Goal: Communication & Community: Answer question/provide support

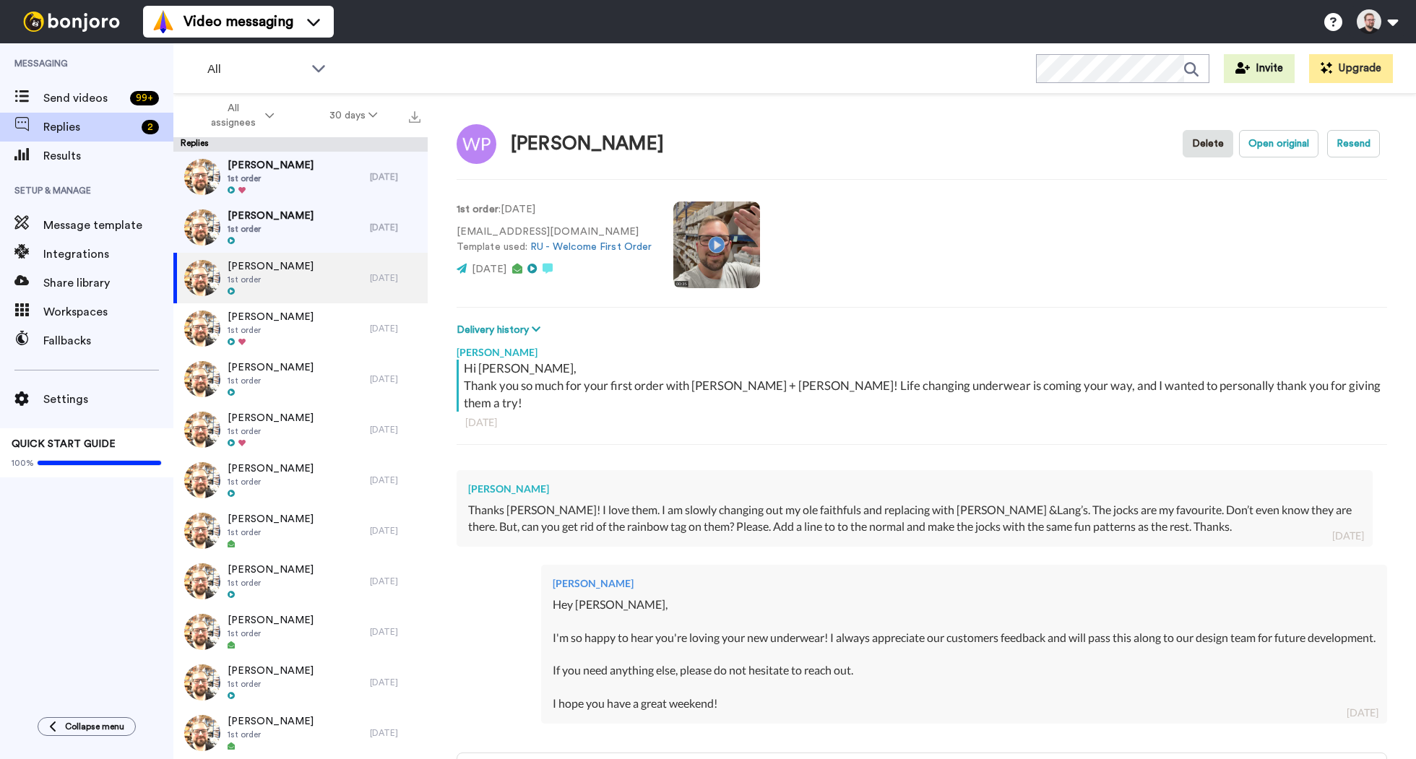
type textarea "x"
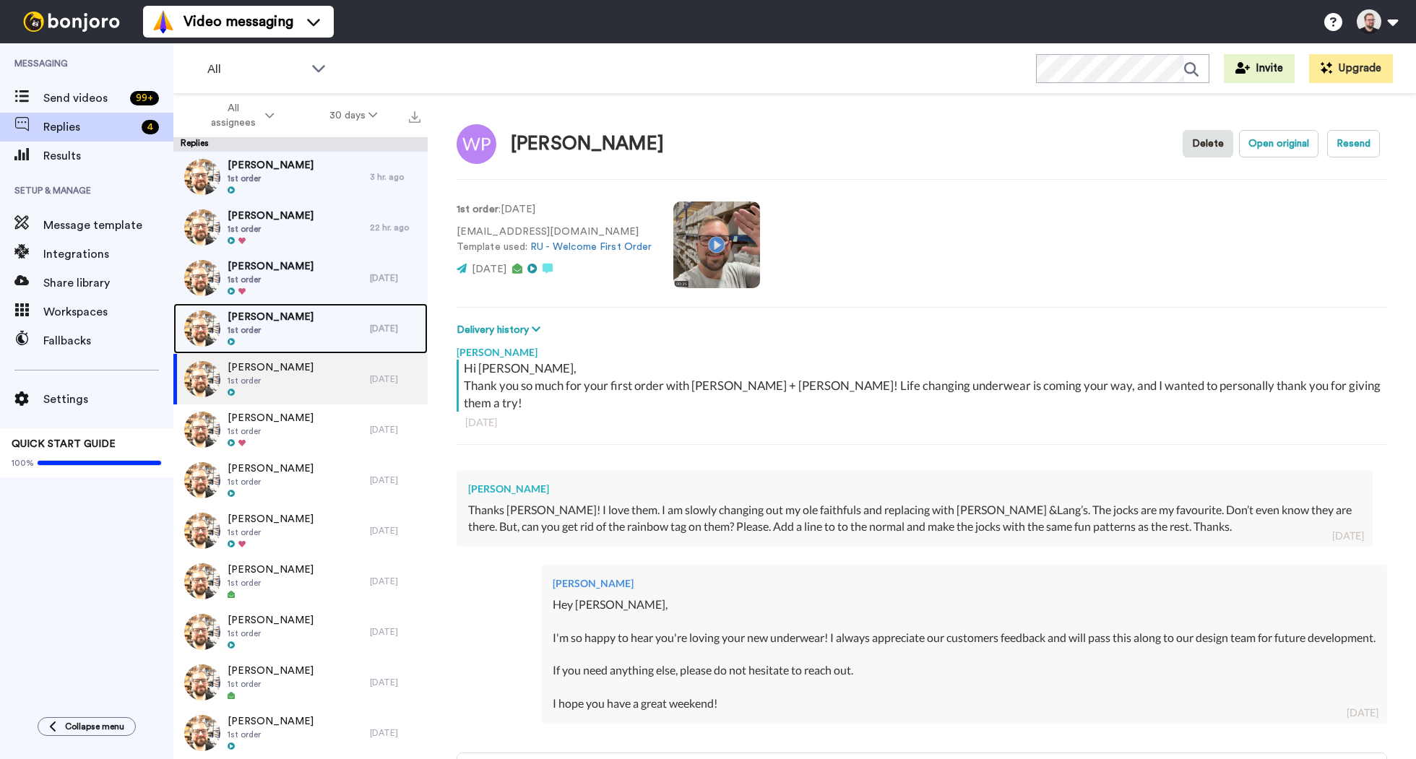
click at [296, 332] on span "1st order" at bounding box center [271, 330] width 86 height 12
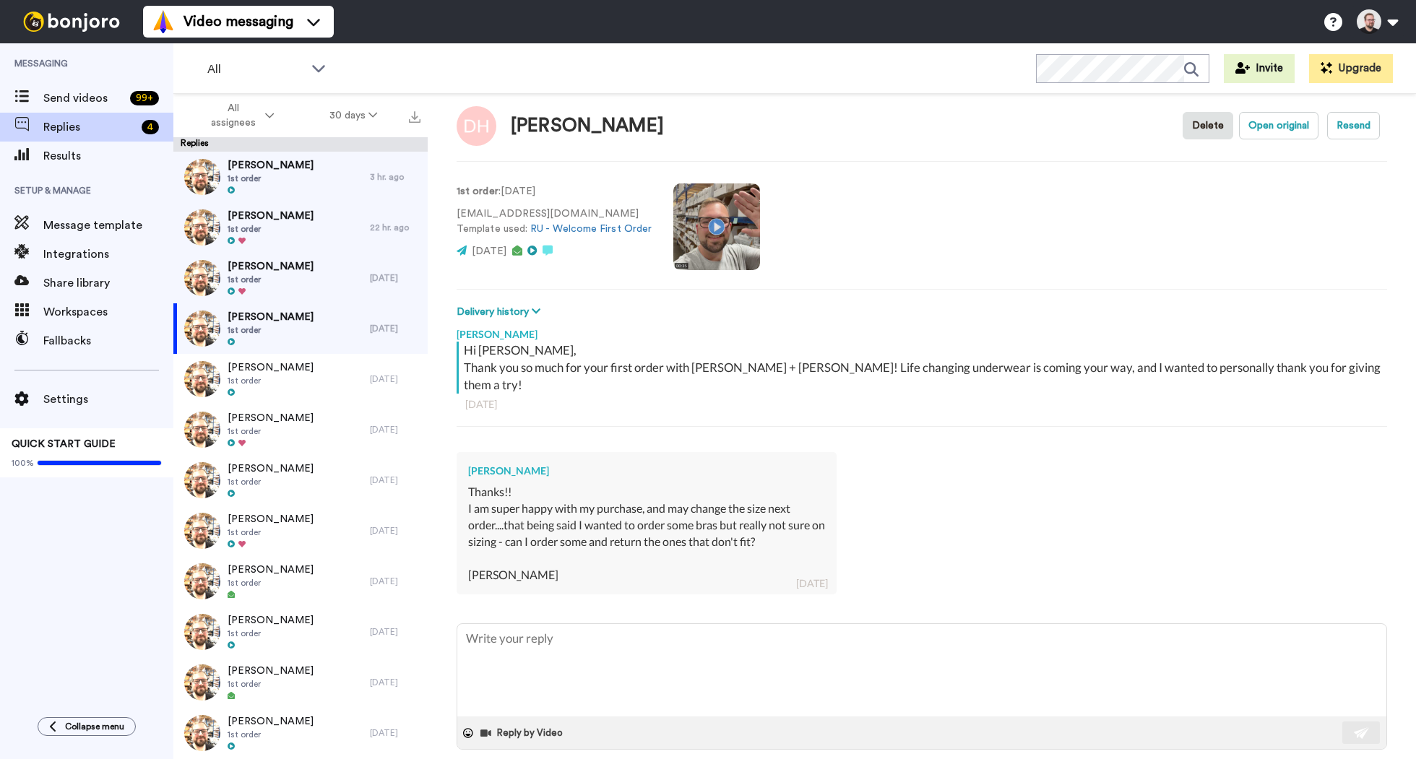
scroll to position [19, 0]
click at [532, 624] on textarea at bounding box center [921, 670] width 929 height 92
click at [619, 625] on textarea at bounding box center [921, 670] width 929 height 92
type textarea "x"
type textarea "H"
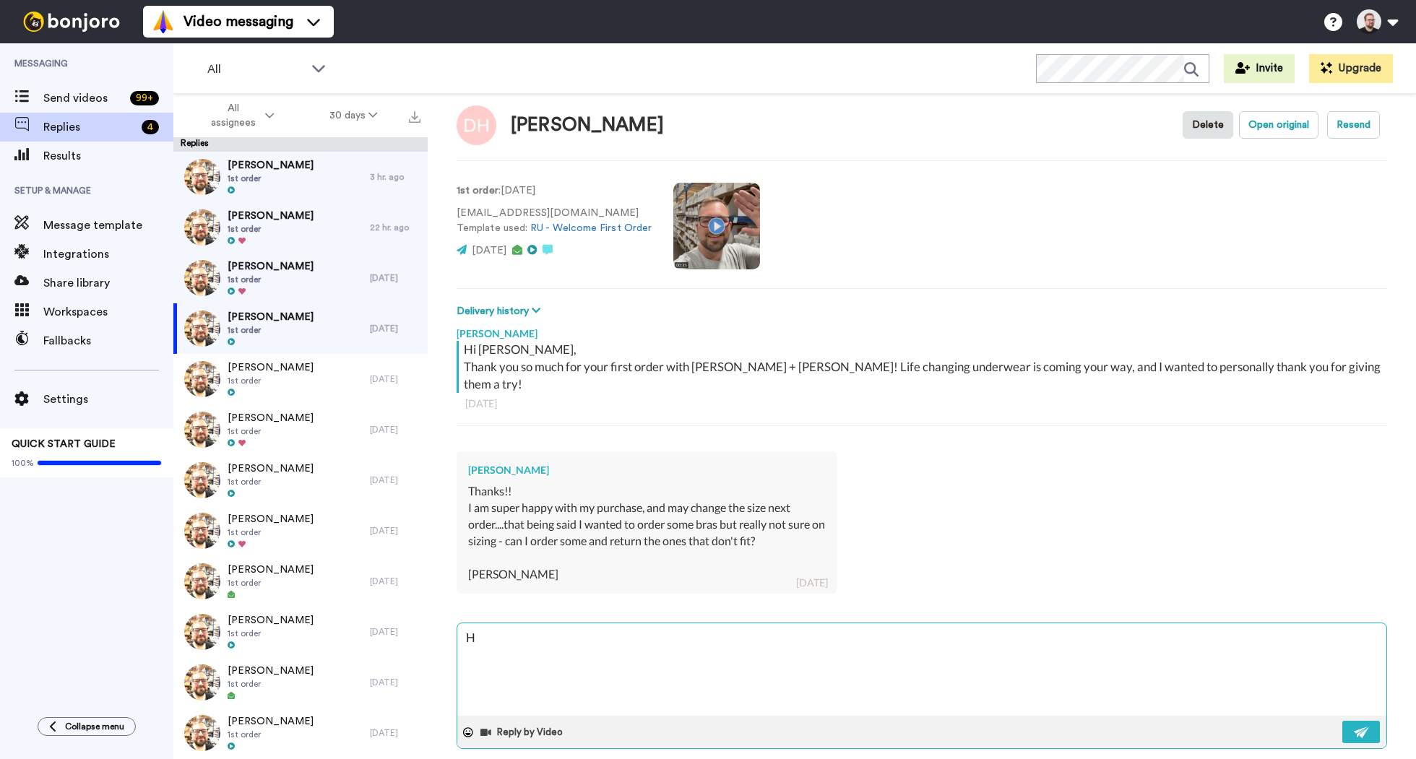
type textarea "x"
type textarea "Hi"
type textarea "x"
type textarea "Hi D"
type textarea "x"
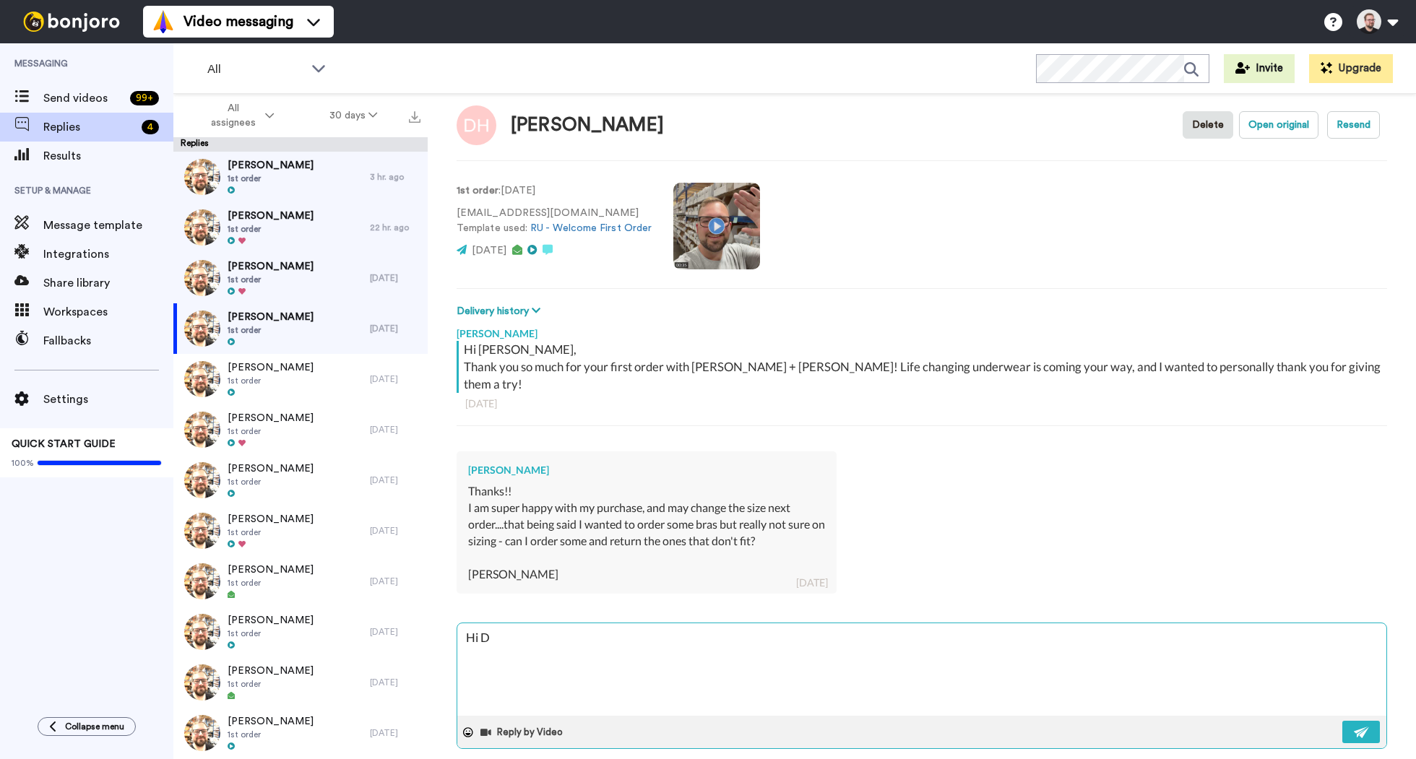
type textarea "Hi Da"
type textarea "x"
type textarea "Hi [PERSON_NAME]"
type textarea "x"
type textarea "Hi [PERSON_NAME]"
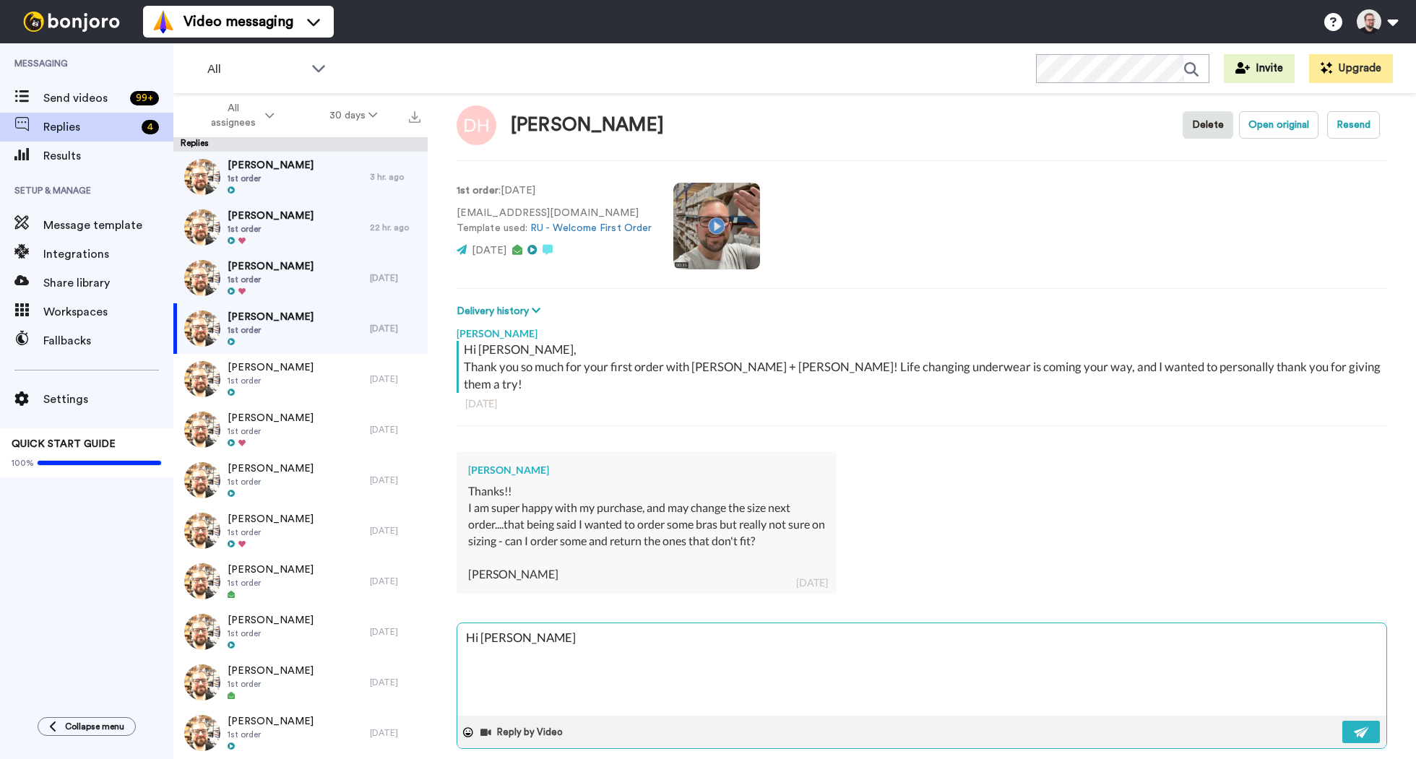
type textarea "x"
type textarea "Hi [PERSON_NAME],"
type textarea "x"
type textarea "Hi [PERSON_NAME],"
type textarea "x"
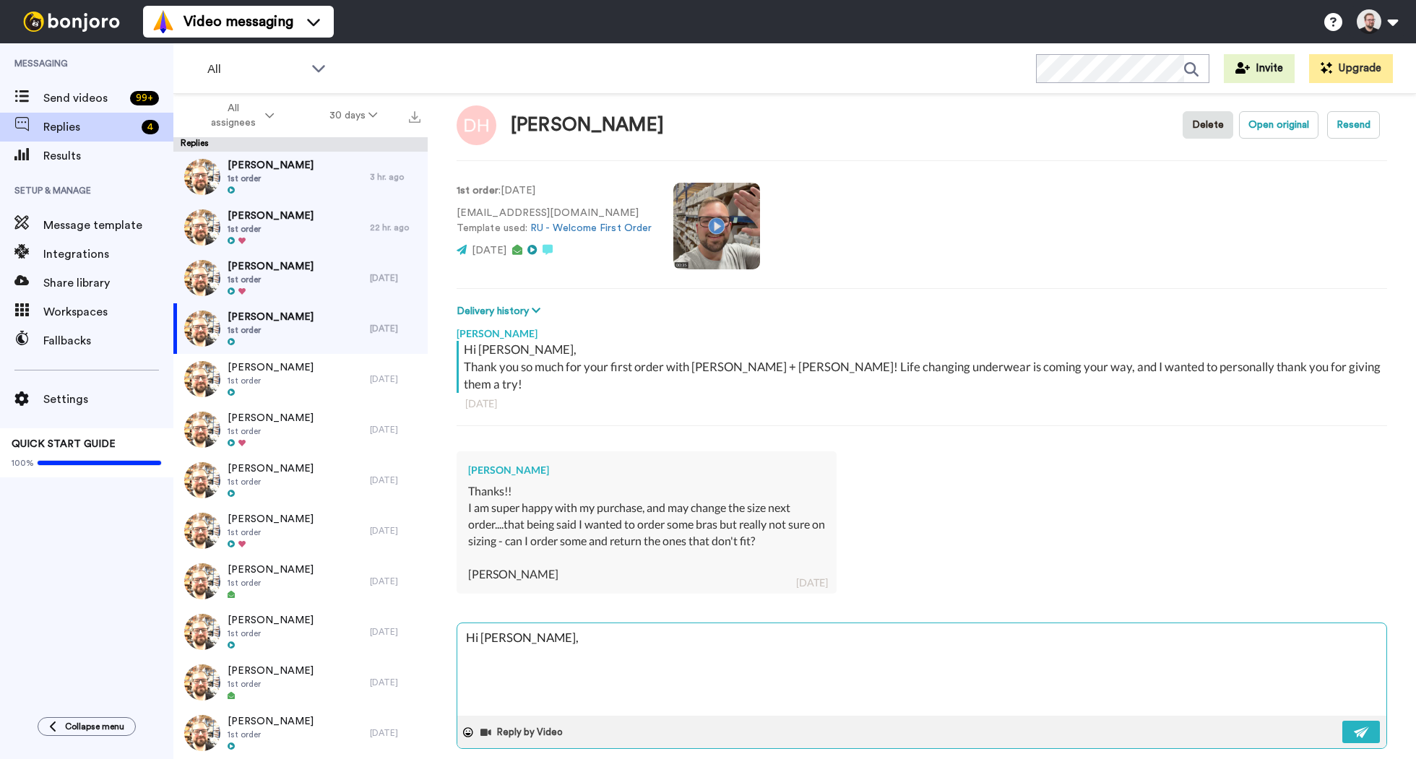
type textarea "Hi [PERSON_NAME],"
type textarea "x"
type textarea "Hi [PERSON_NAME],"
type textarea "x"
type textarea "Hi [PERSON_NAME], I"
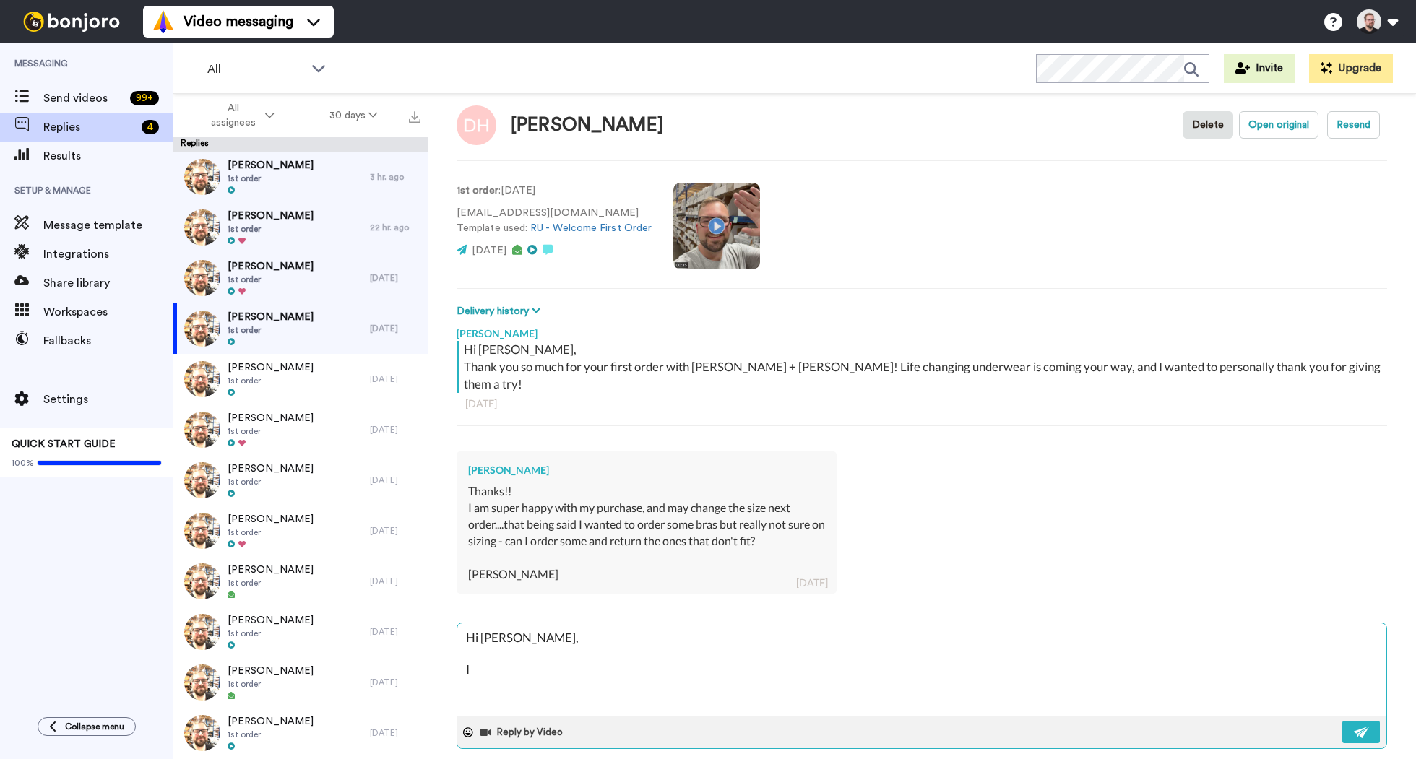
type textarea "x"
type textarea "Hi [PERSON_NAME], I'"
type textarea "x"
type textarea "Hi [PERSON_NAME], I'm"
type textarea "x"
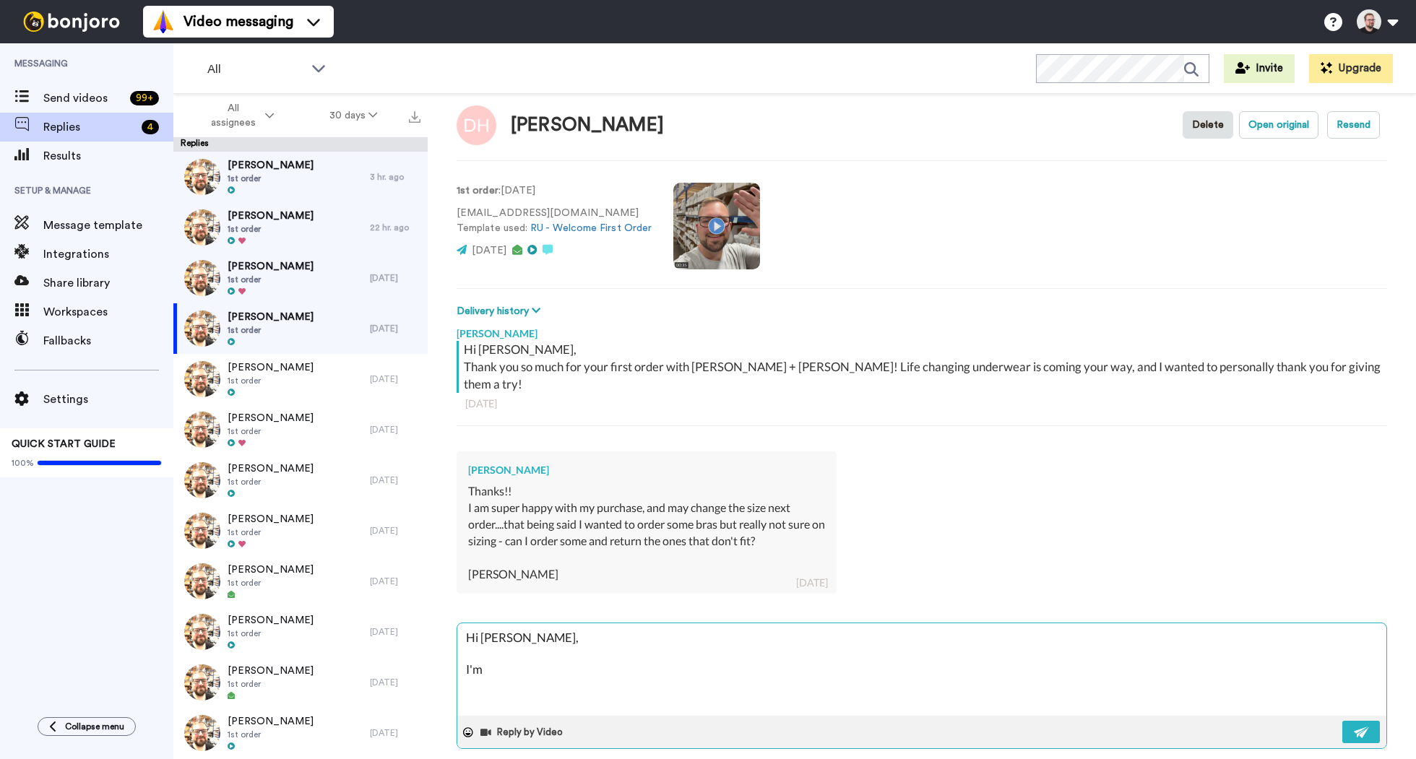
type textarea "Hi [PERSON_NAME], I'm"
type textarea "x"
type textarea "Hi [PERSON_NAME], I'm s"
type textarea "x"
type textarea "Hi [PERSON_NAME], I'm so"
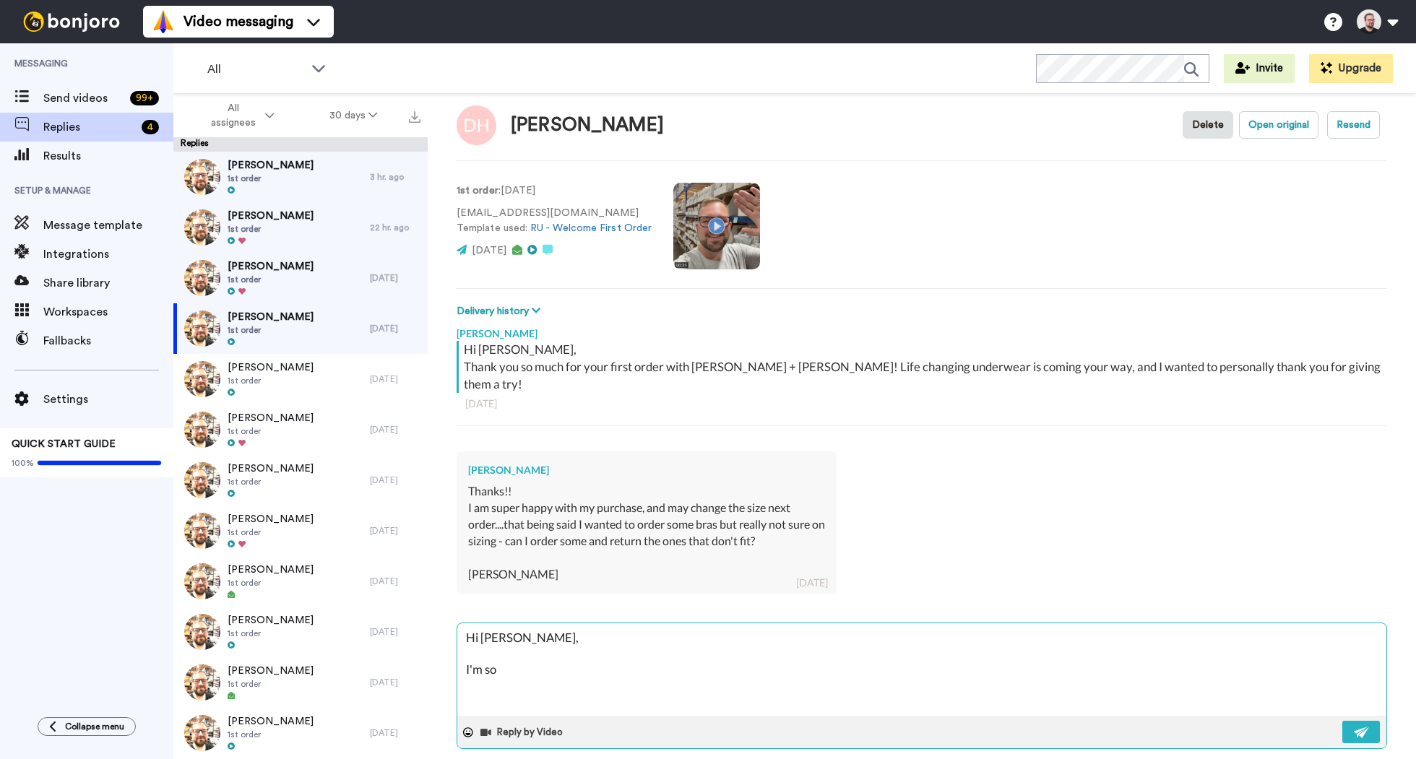
type textarea "x"
type textarea "Hi [PERSON_NAME], I'm so"
type textarea "x"
type textarea "Hi [PERSON_NAME], I'm so h"
type textarea "x"
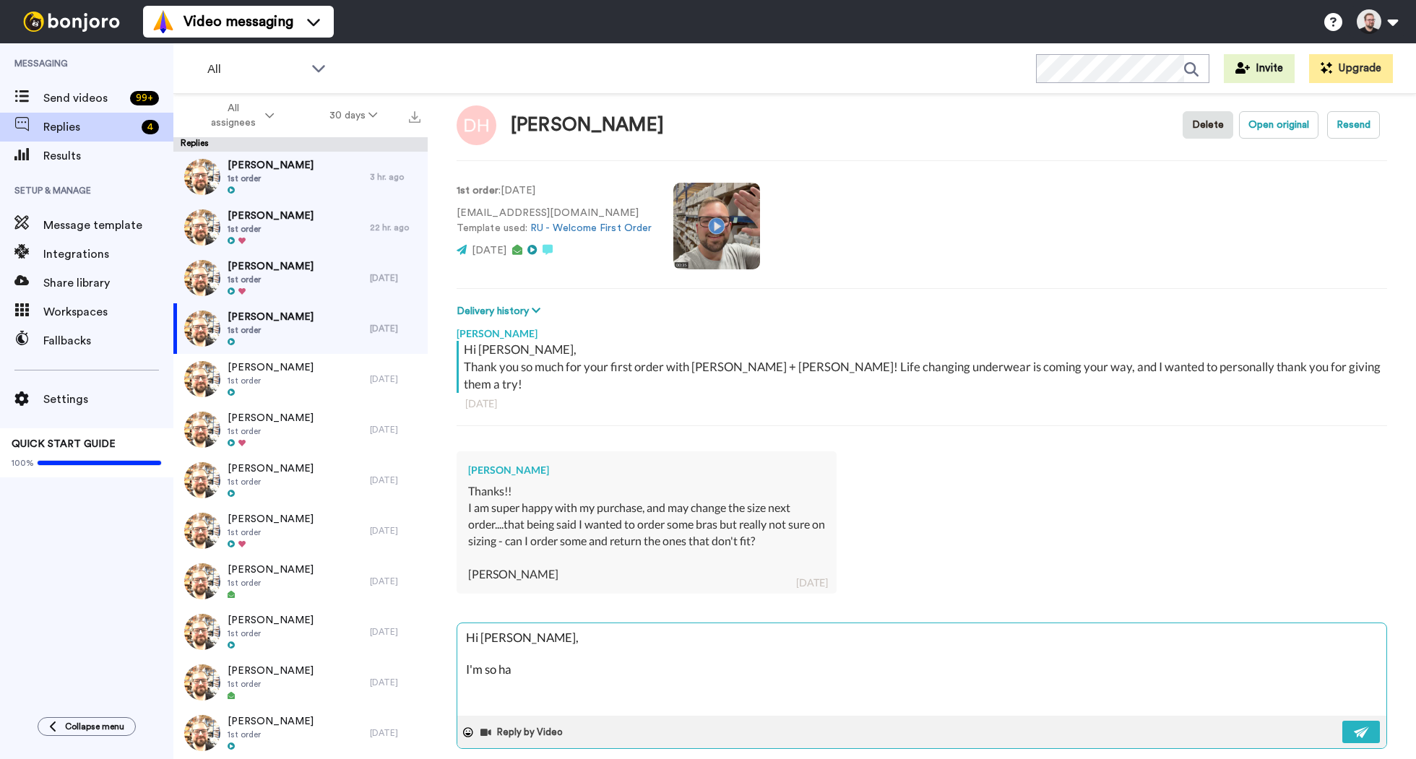
type textarea "Hi [PERSON_NAME], I'm so hap"
type textarea "x"
type textarea "Hi [PERSON_NAME], I'm so happ"
type textarea "x"
type textarea "Hi [PERSON_NAME], I'm so happy"
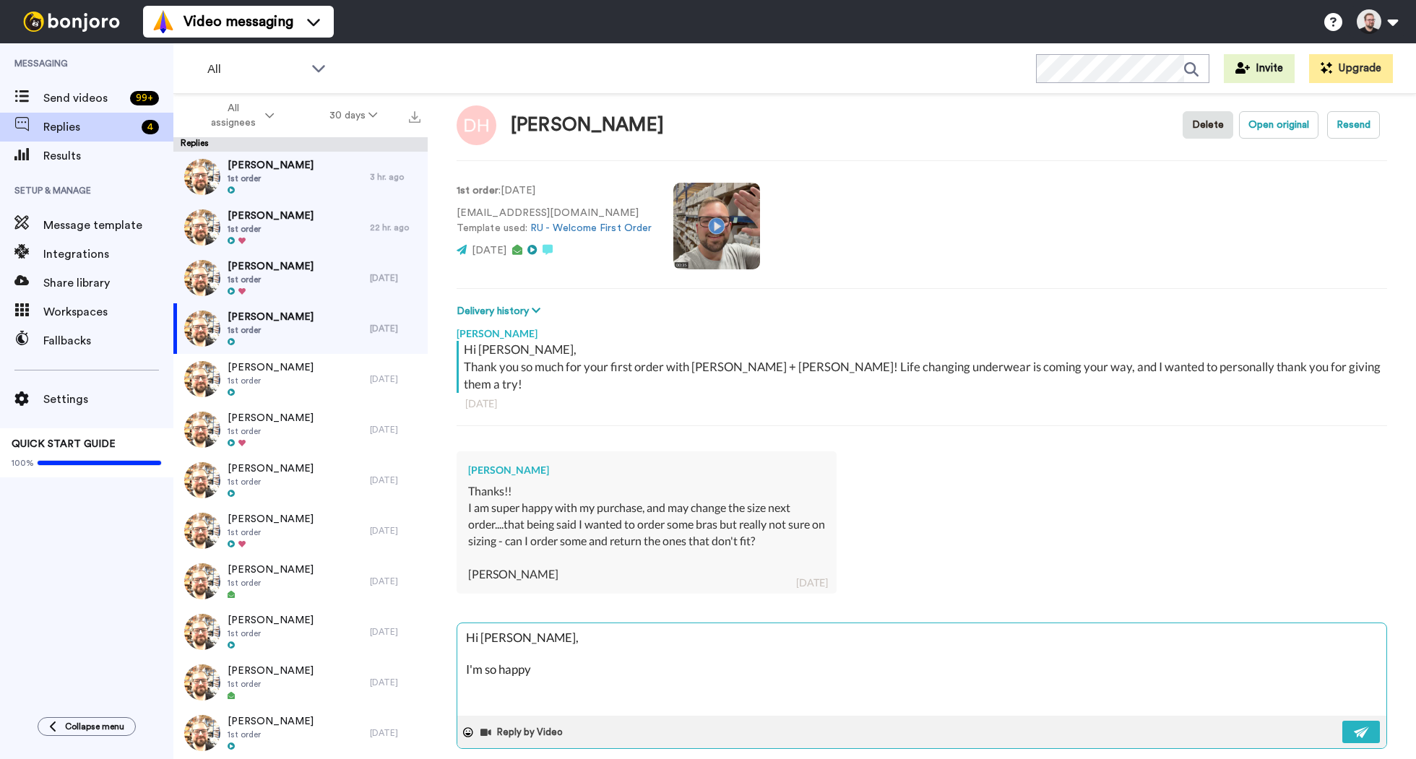
type textarea "x"
type textarea "Hi [PERSON_NAME], I'm so happy"
type textarea "x"
type textarea "Hi [PERSON_NAME], I'm so happy to"
type textarea "x"
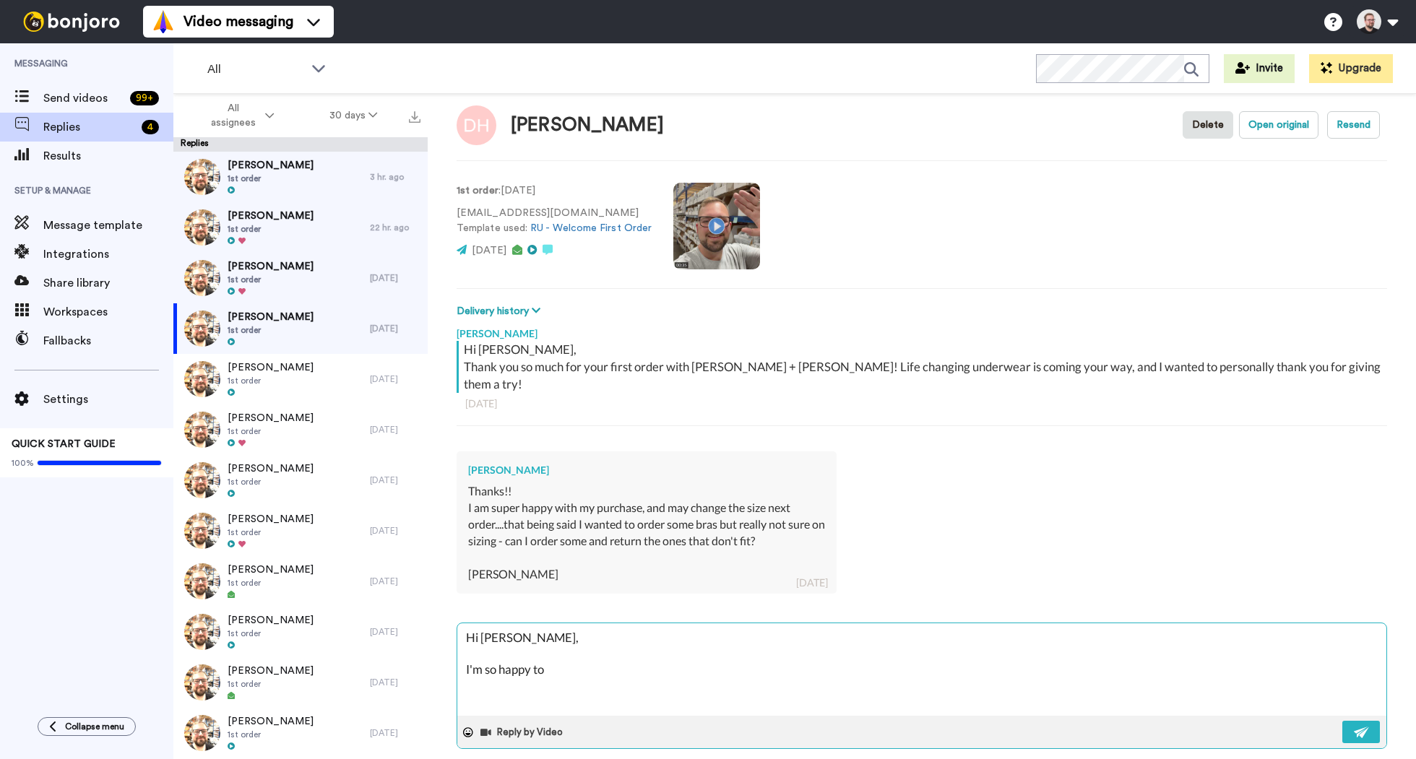
type textarea "Hi [PERSON_NAME], I'm so happy to"
type textarea "x"
type textarea "Hi [PERSON_NAME], I'm so happy to he"
type textarea "x"
type textarea "Hi [PERSON_NAME], I'm so happy to hea"
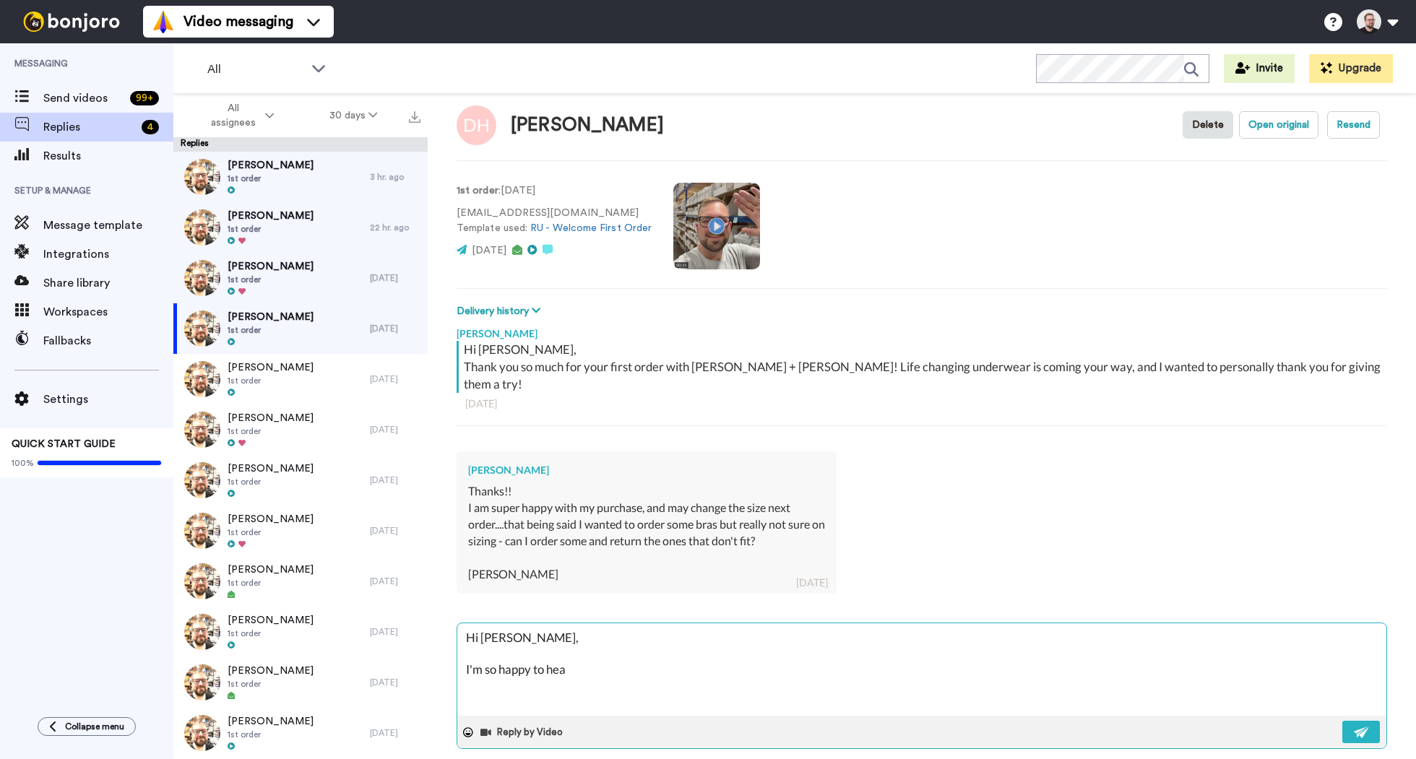
type textarea "x"
type textarea "Hi [PERSON_NAME], I'm so happy to hear"
type textarea "x"
type textarea "Hi [PERSON_NAME], I'm so happy to hear"
type textarea "x"
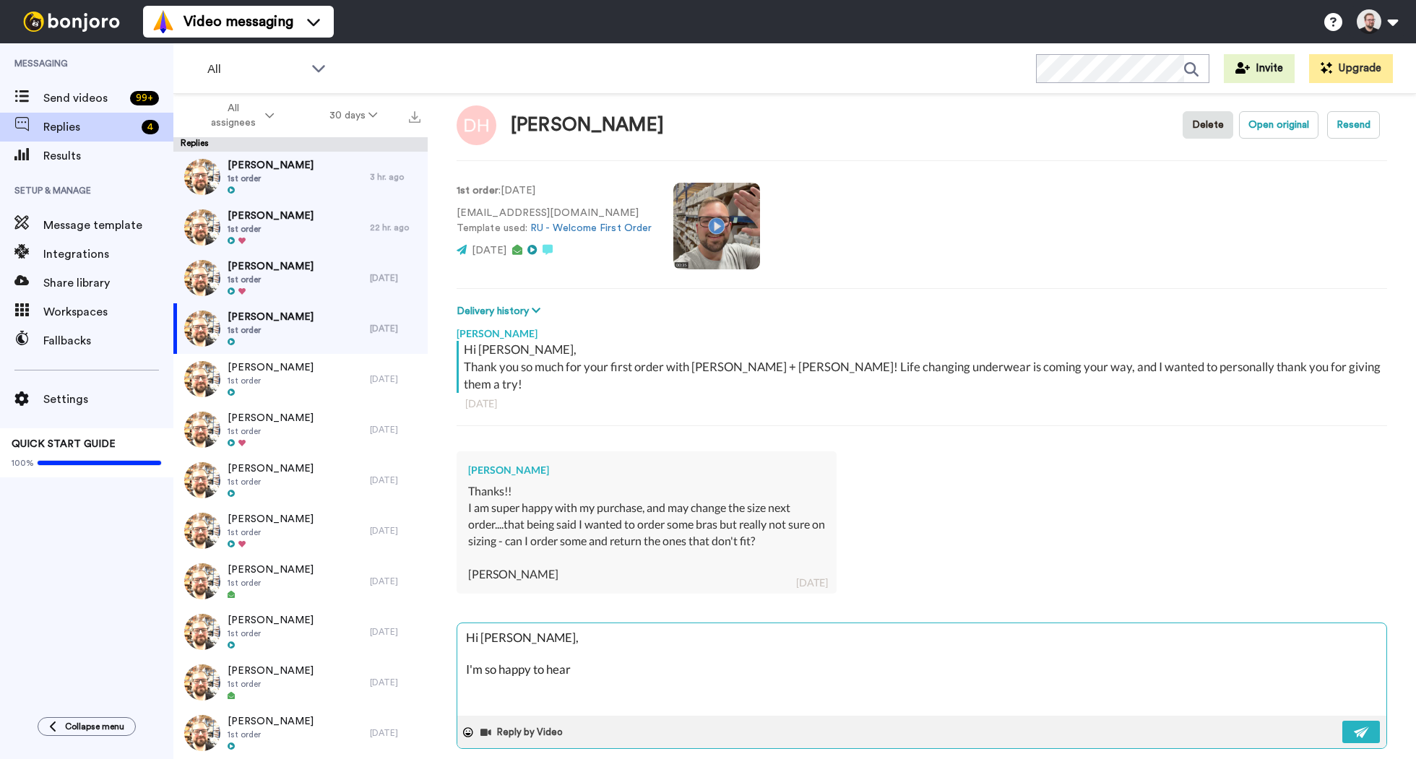
type textarea "Hi [PERSON_NAME], I'm so happy to hear y"
type textarea "x"
type textarea "Hi [PERSON_NAME], I'm so happy to hear yo"
type textarea "x"
type textarea "Hi [PERSON_NAME], I'm so happy to hear you"
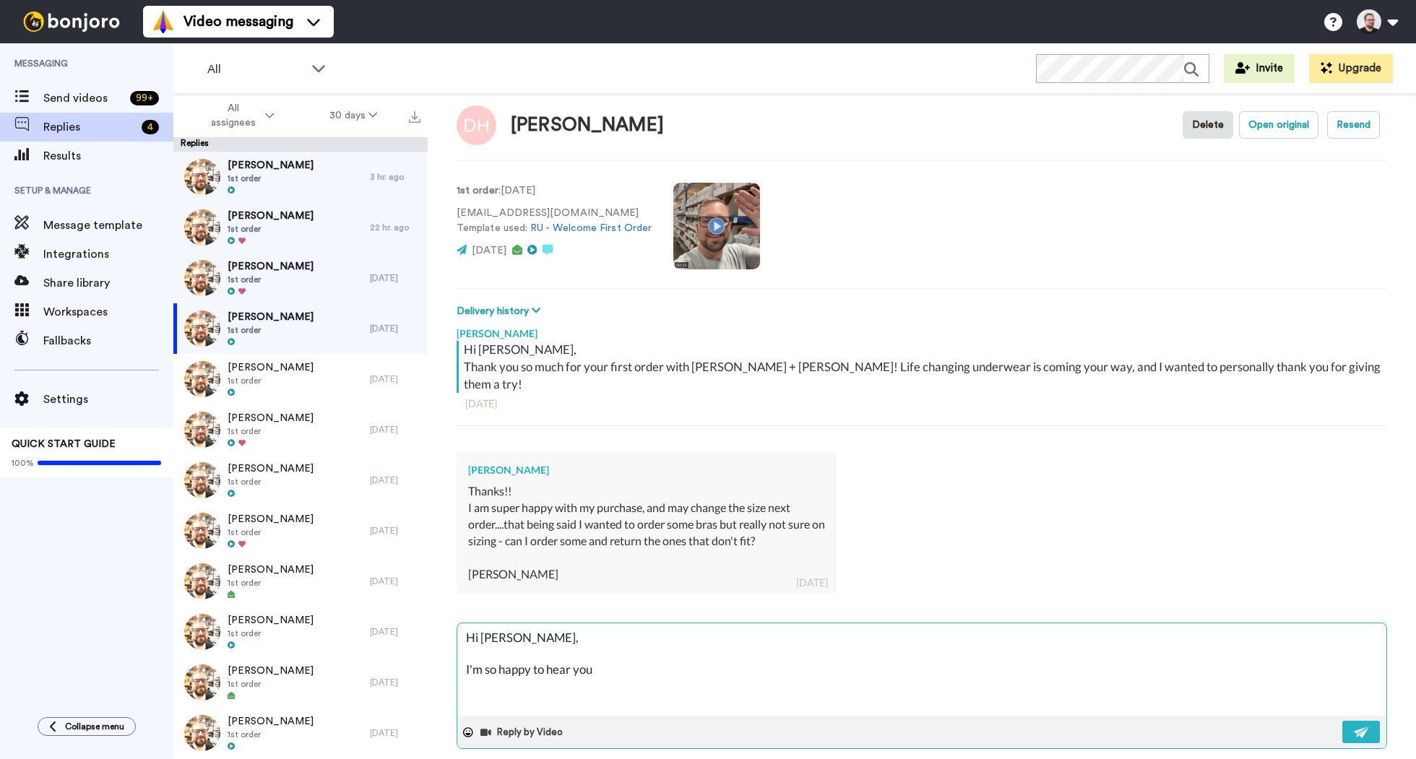
type textarea "x"
type textarea "Hi [PERSON_NAME], I'm so happy to hear you'"
type textarea "x"
type textarea "Hi [PERSON_NAME], I'm so happy to hear you'r"
type textarea "x"
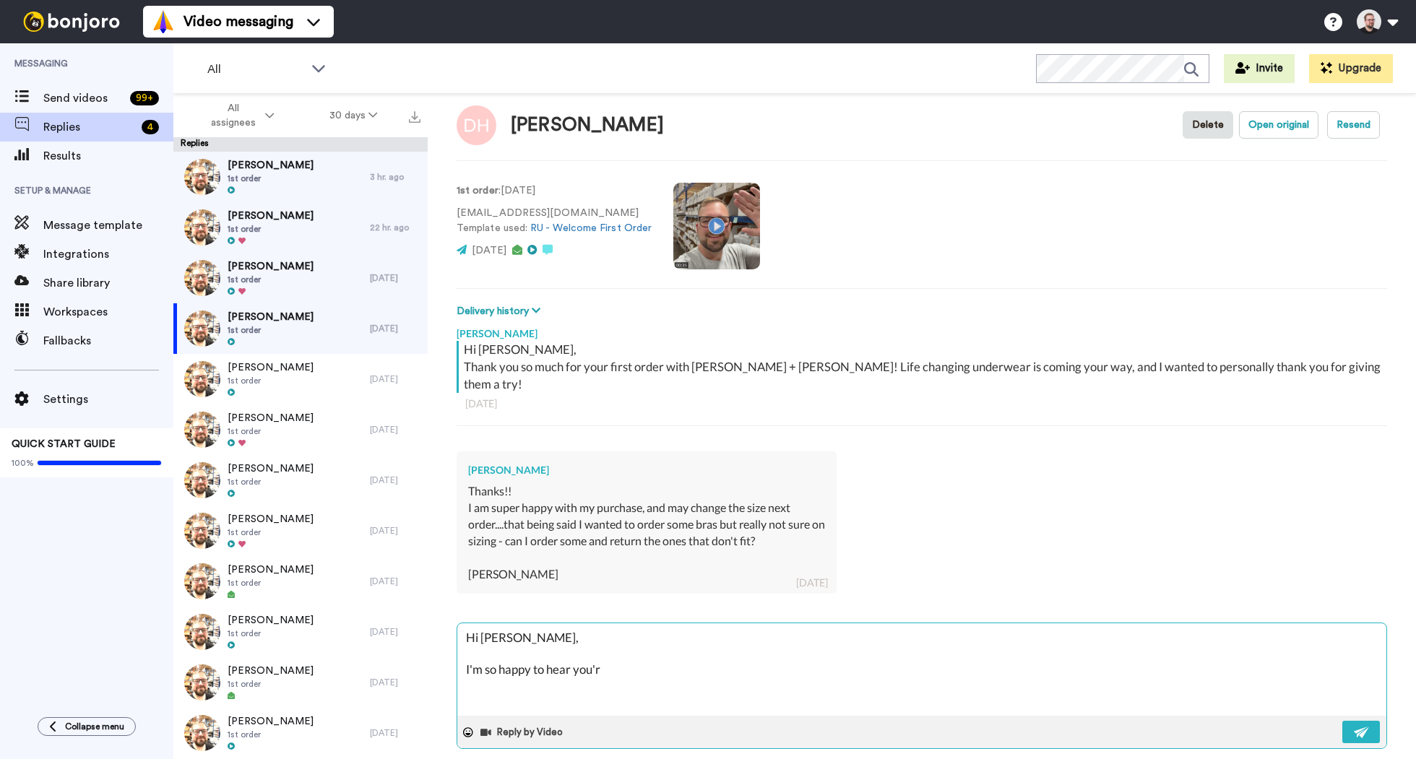
type textarea "Hi [PERSON_NAME], I'm so happy to hear you're"
type textarea "x"
type textarea "Hi [PERSON_NAME], I'm so happy to hear you're"
type textarea "x"
type textarea "Hi [PERSON_NAME], I'm so happy to hear you're l"
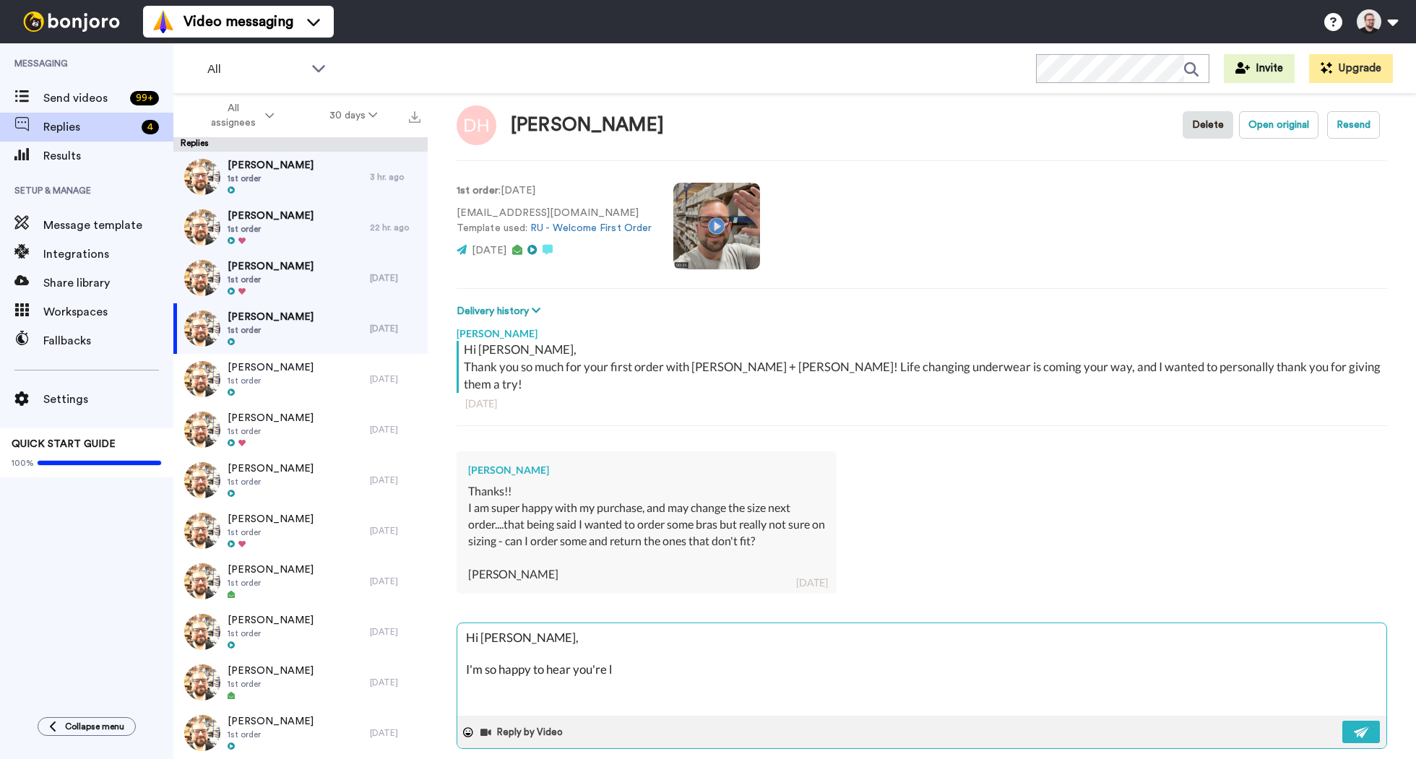
type textarea "x"
type textarea "Hi [PERSON_NAME], I'm so happy to hear you're lo"
type textarea "x"
type textarea "Hi [PERSON_NAME], I'm so happy to hear you're loc"
type textarea "x"
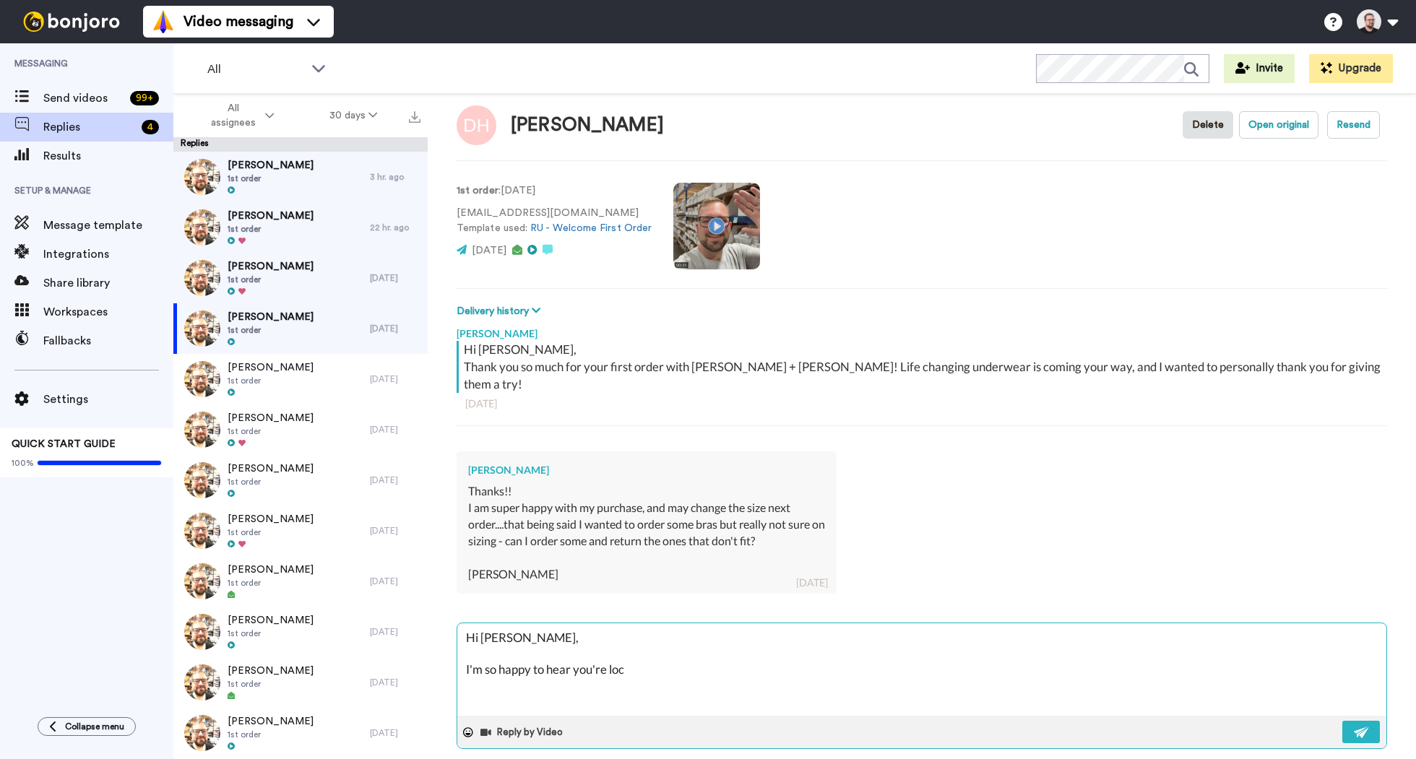
type textarea "Hi [PERSON_NAME], I'm so happy to hear you're loci"
type textarea "x"
type textarea "Hi [PERSON_NAME], I'm so happy to hear you're loc"
type textarea "x"
type textarea "Hi [PERSON_NAME], I'm so happy to hear you're lov"
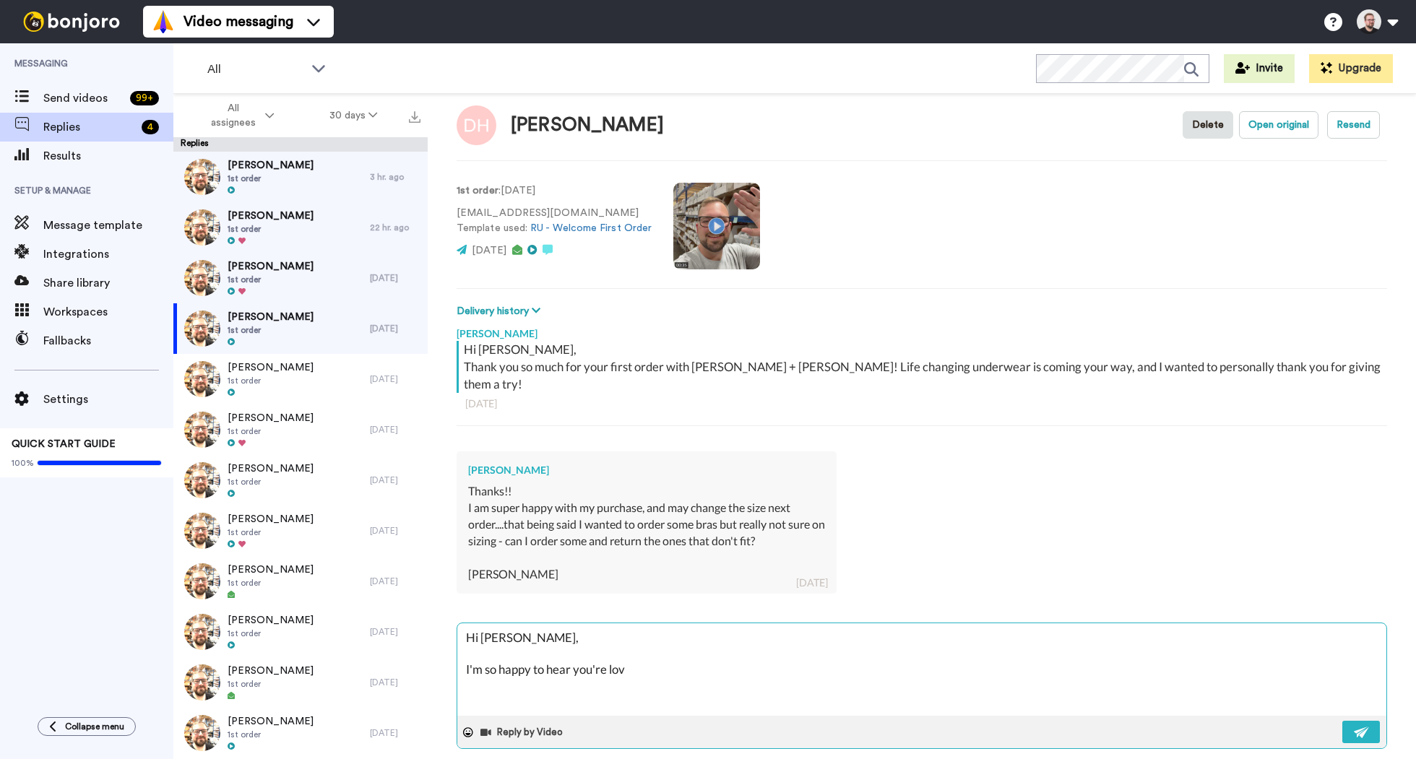
type textarea "x"
type textarea "Hi [PERSON_NAME], I'm so happy to hear you're lovi"
type textarea "x"
type textarea "Hi [PERSON_NAME], I'm so happy to hear you're lovin"
type textarea "x"
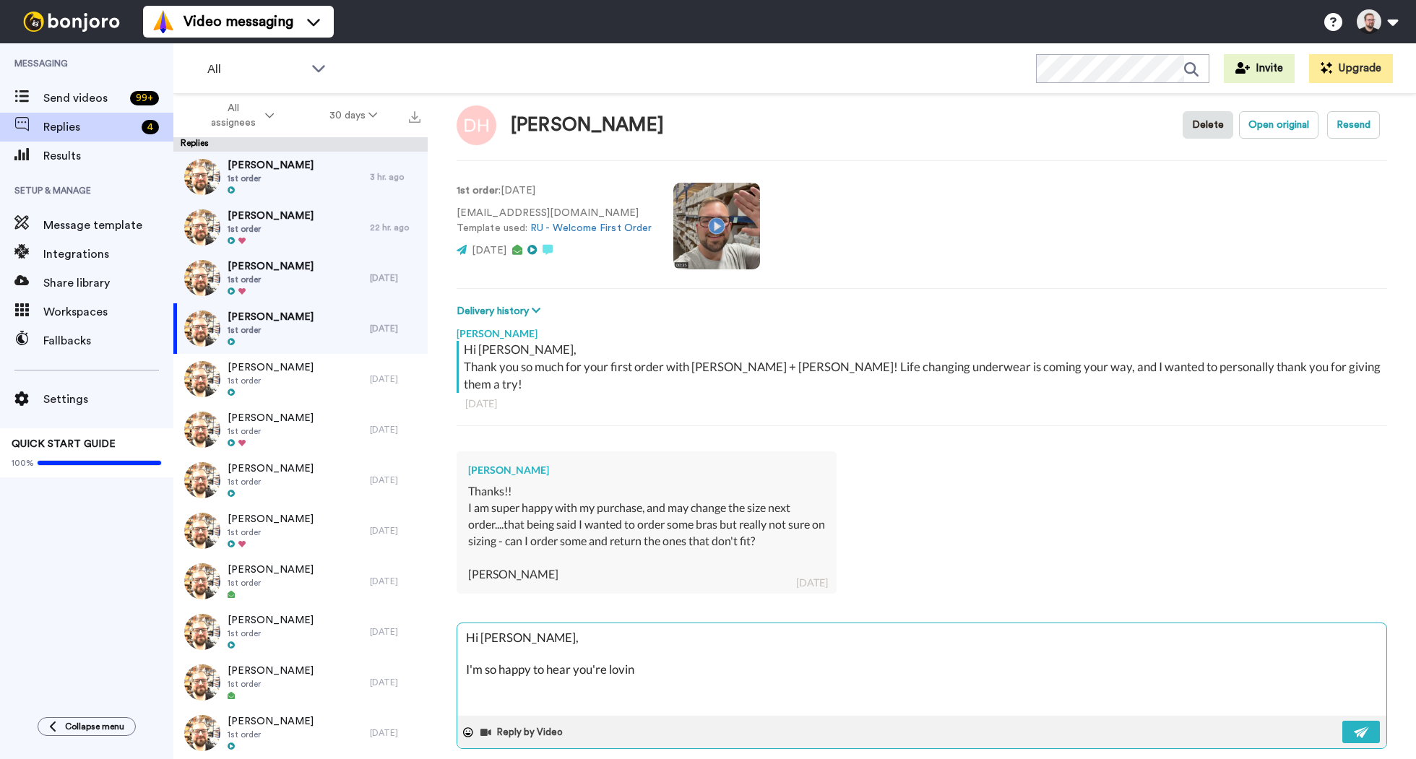
type textarea "Hi [PERSON_NAME], I'm so happy to hear you're loving"
type textarea "x"
type textarea "Hi [PERSON_NAME], I'm so happy to hear you're loving y"
type textarea "x"
type textarea "Hi [PERSON_NAME], I'm so happy to hear you're loving yo"
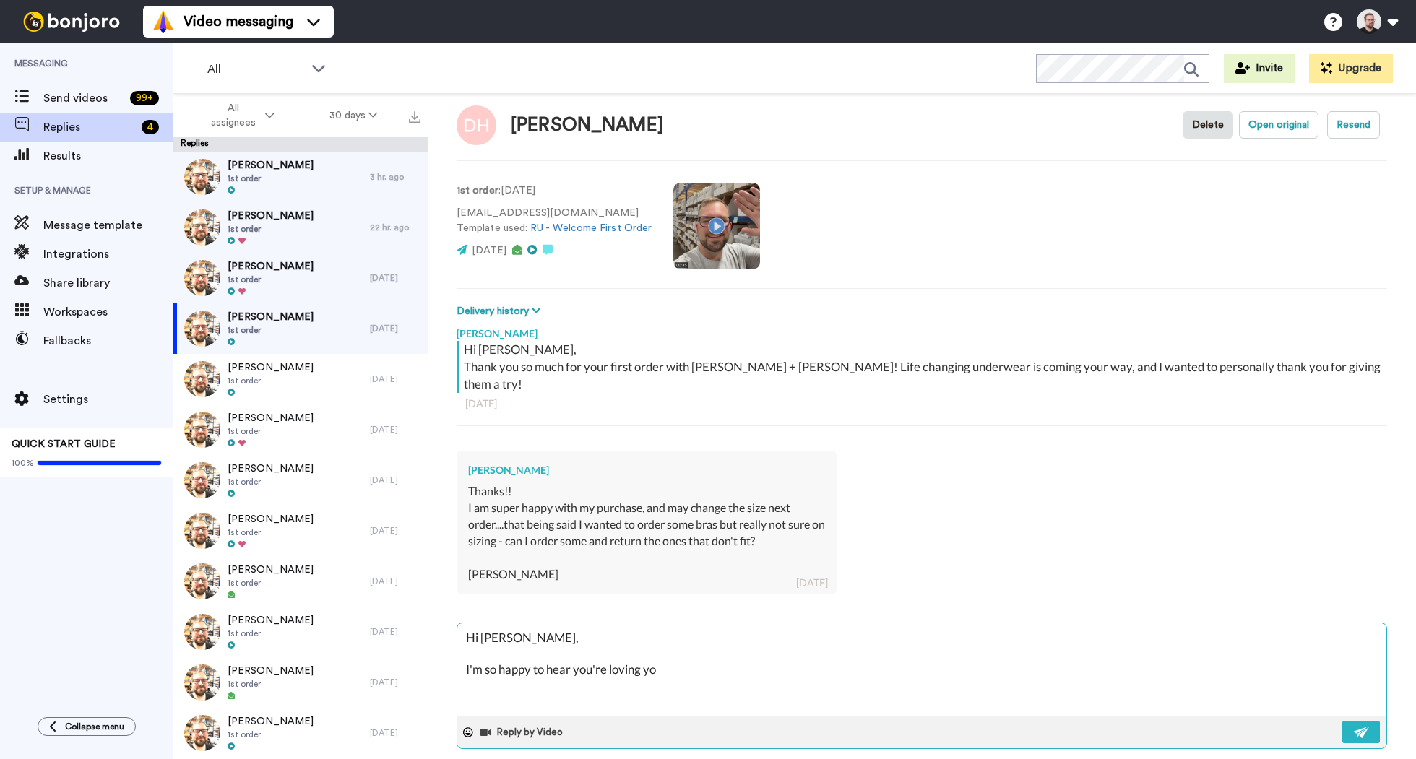
type textarea "x"
type textarea "Hi [PERSON_NAME], I'm so happy to hear you're loving your"
type textarea "x"
type textarea "Hi [PERSON_NAME], I'm so happy to hear you're loving your"
type textarea "x"
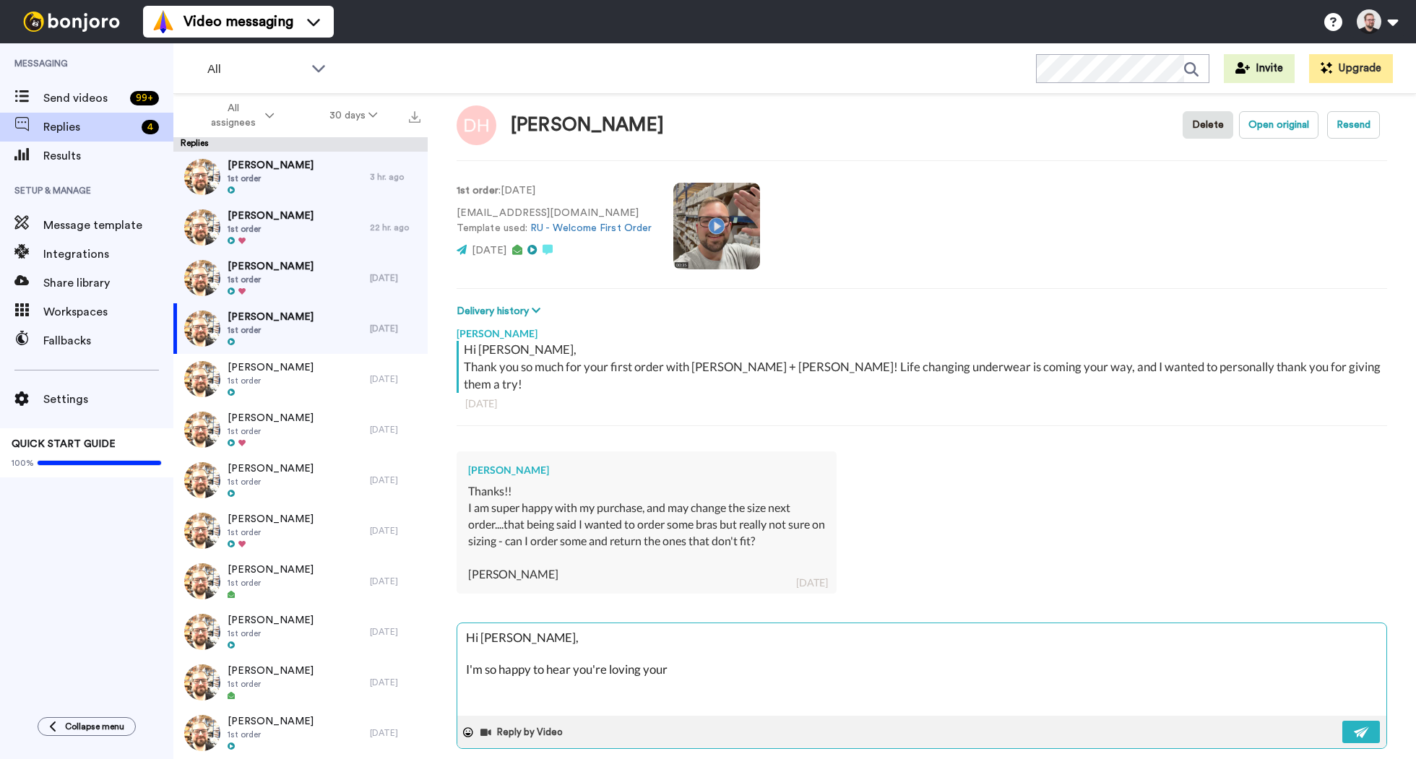
type textarea "Hi [PERSON_NAME], I'm so happy to hear you're loving your n"
type textarea "x"
type textarea "Hi [PERSON_NAME], I'm so happy to hear you're loving your ne"
type textarea "x"
type textarea "Hi [PERSON_NAME], I'm so happy to hear you're loving your new"
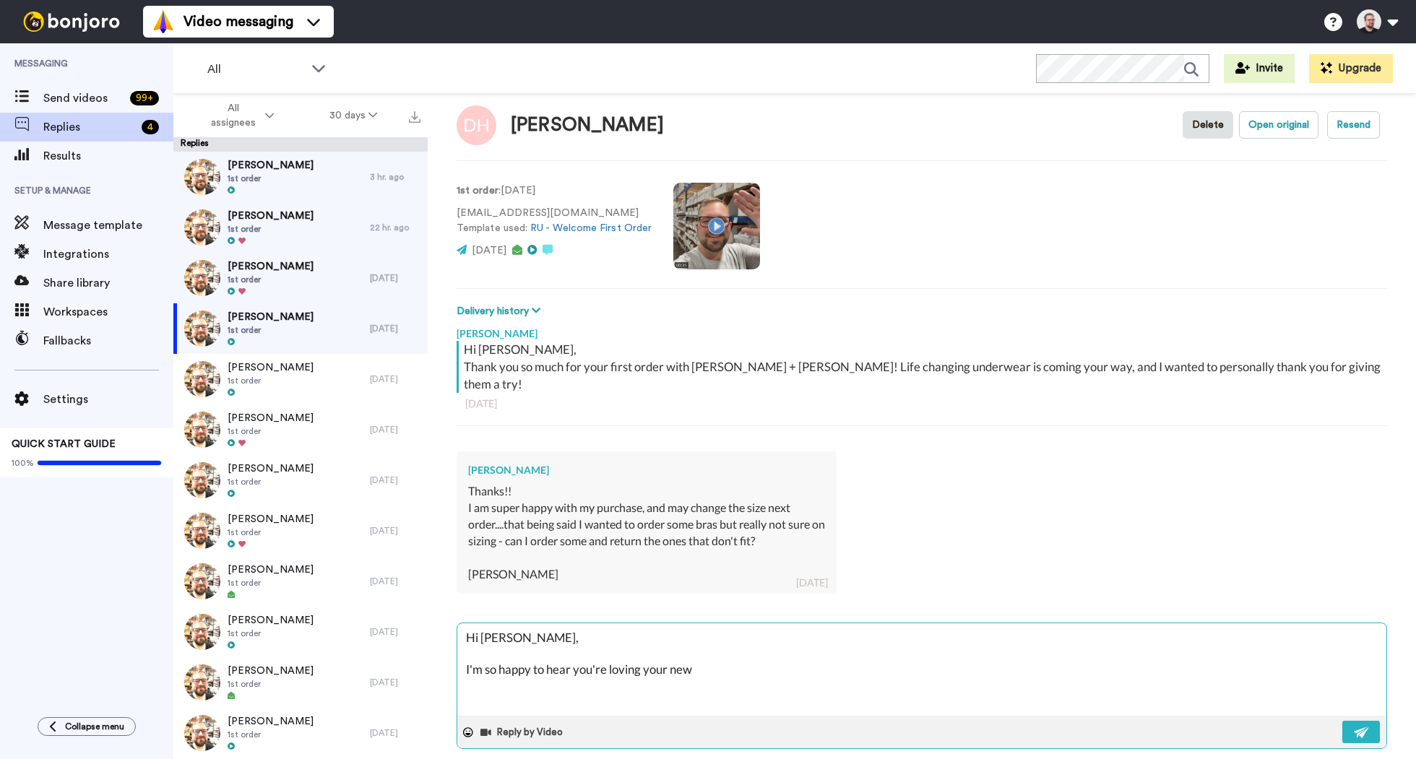
type textarea "x"
type textarea "Hi [PERSON_NAME], I'm so happy to hear you're loving your new"
type textarea "x"
type textarea "Hi [PERSON_NAME], I'm so happy to hear you're loving your new u"
type textarea "x"
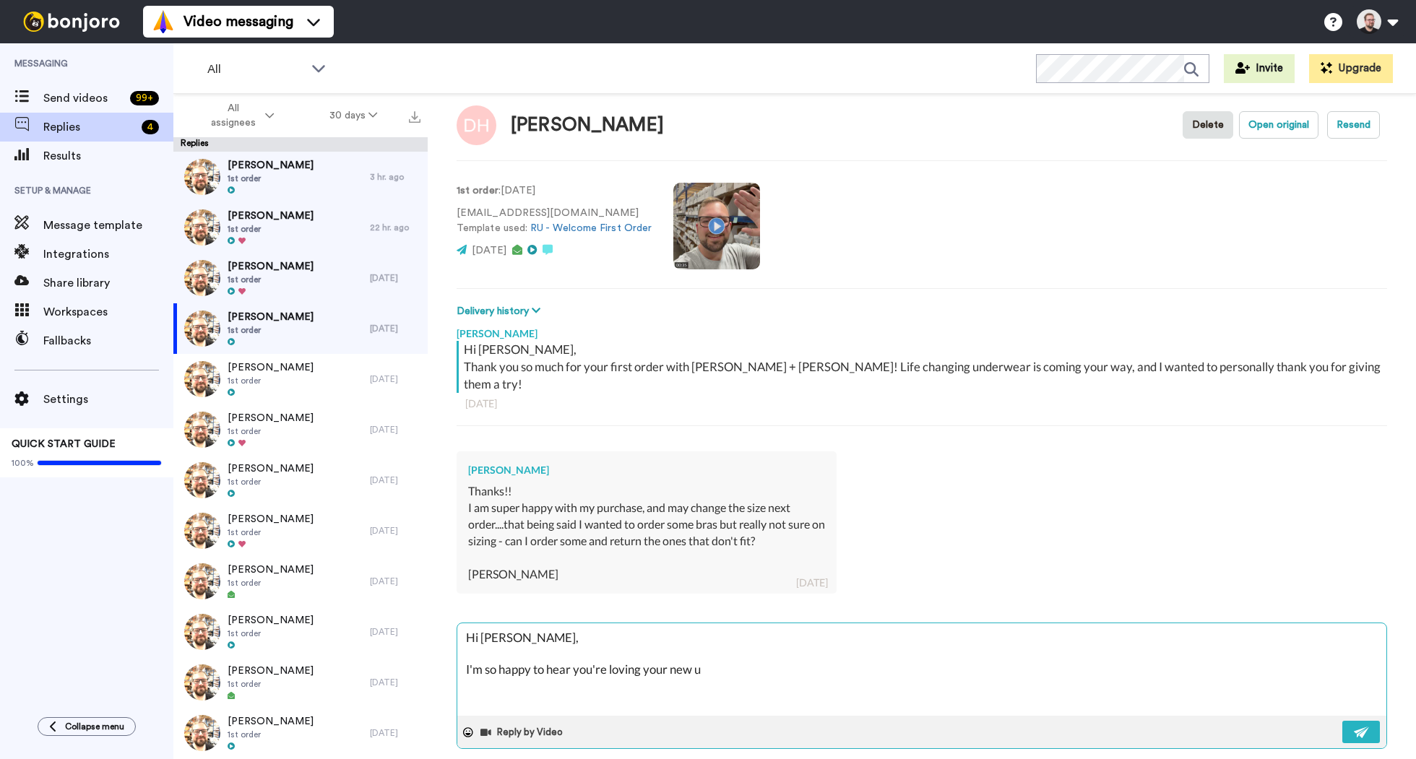
type textarea "Hi [PERSON_NAME], I'm so happy to hear you're loving your new un"
type textarea "x"
type textarea "Hi [PERSON_NAME], I'm so happy to hear you're loving your new und"
type textarea "x"
type textarea "Hi [PERSON_NAME], I'm so happy to hear you're loving your new unde"
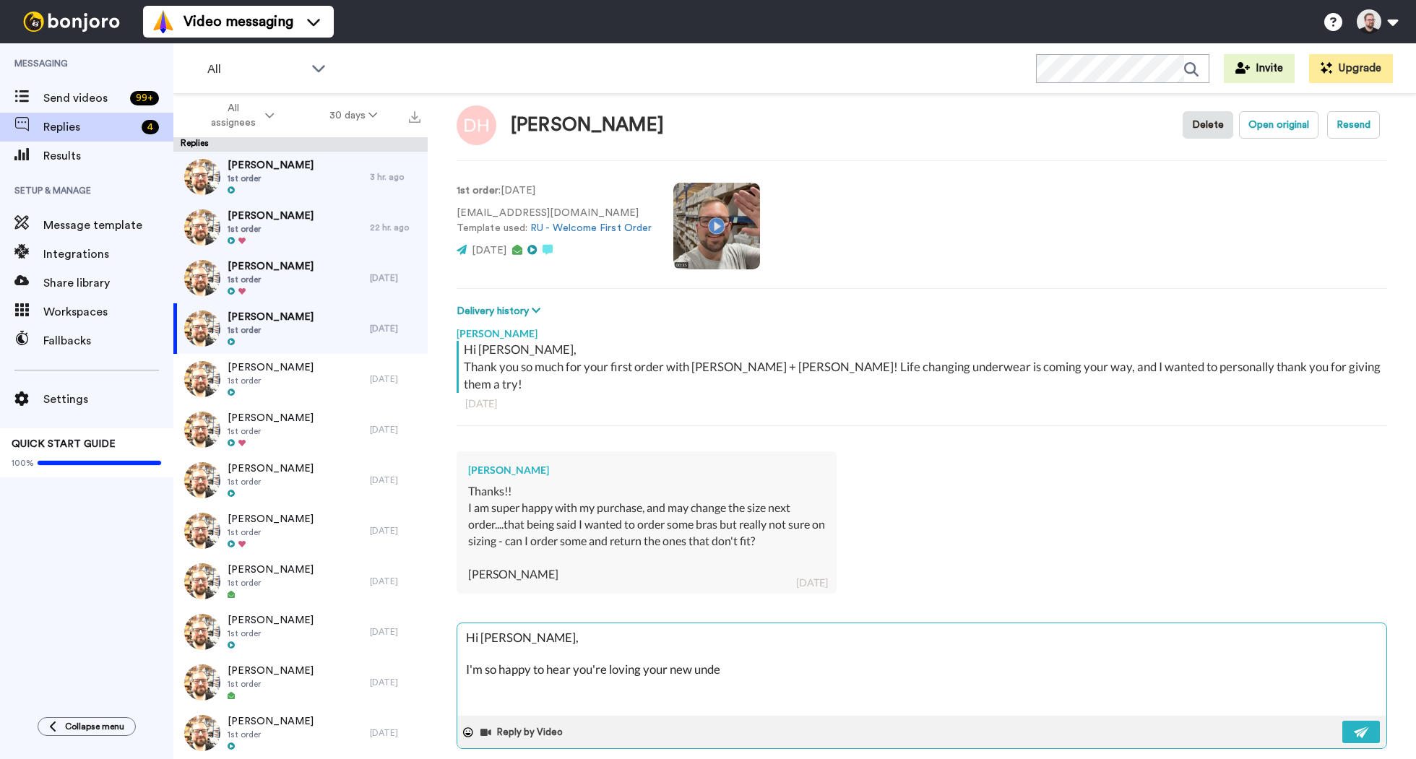
type textarea "x"
type textarea "Hi [PERSON_NAME], I'm so happy to hear you're loving your new under"
type textarea "x"
type textarea "Hi [PERSON_NAME], I'm so happy to hear you're loving your new underw"
type textarea "x"
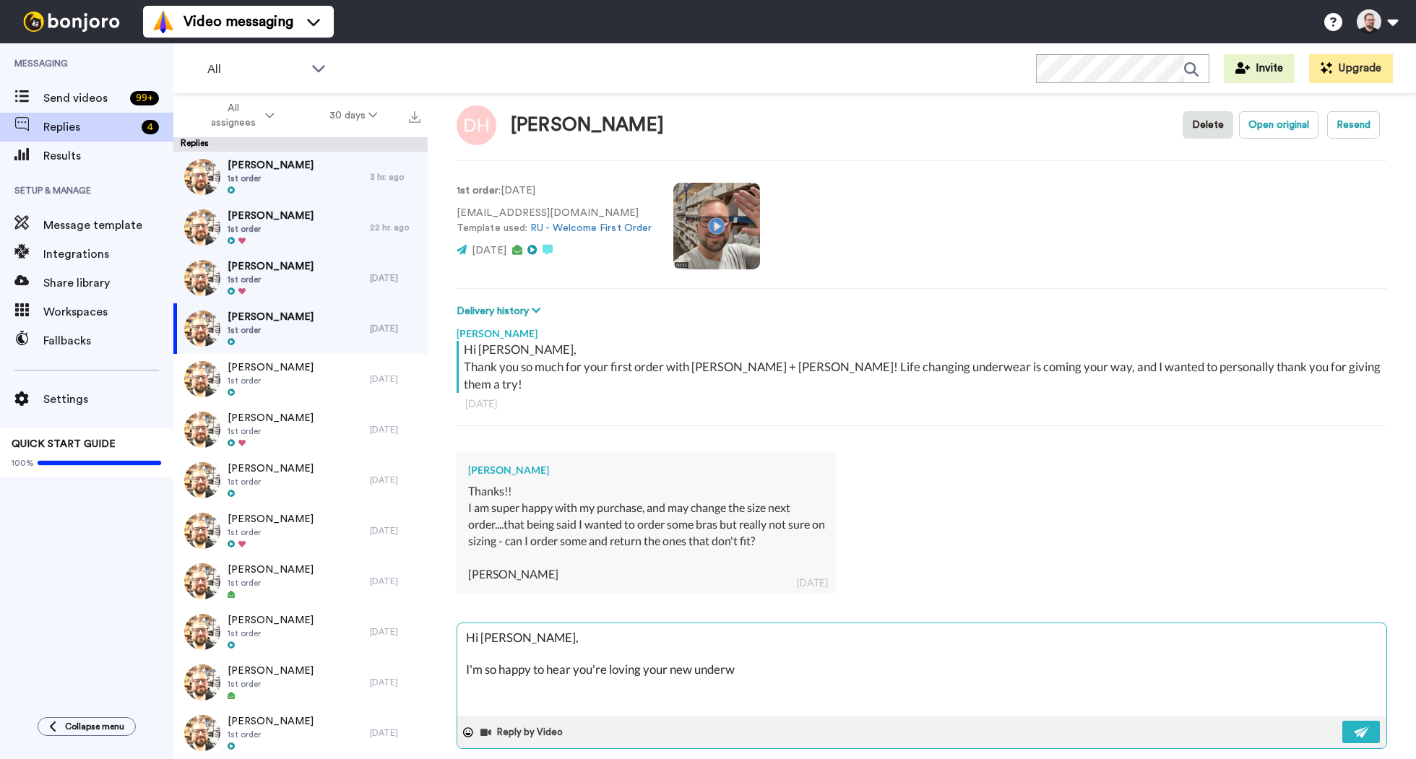
type textarea "Hi [PERSON_NAME], I'm so happy to hear you're loving your new underwe"
type textarea "x"
type textarea "Hi [PERSON_NAME], I'm so happy to hear you're loving your new underwea"
type textarea "x"
type textarea "Hi [PERSON_NAME], I'm so happy to hear you're loving your new underwear"
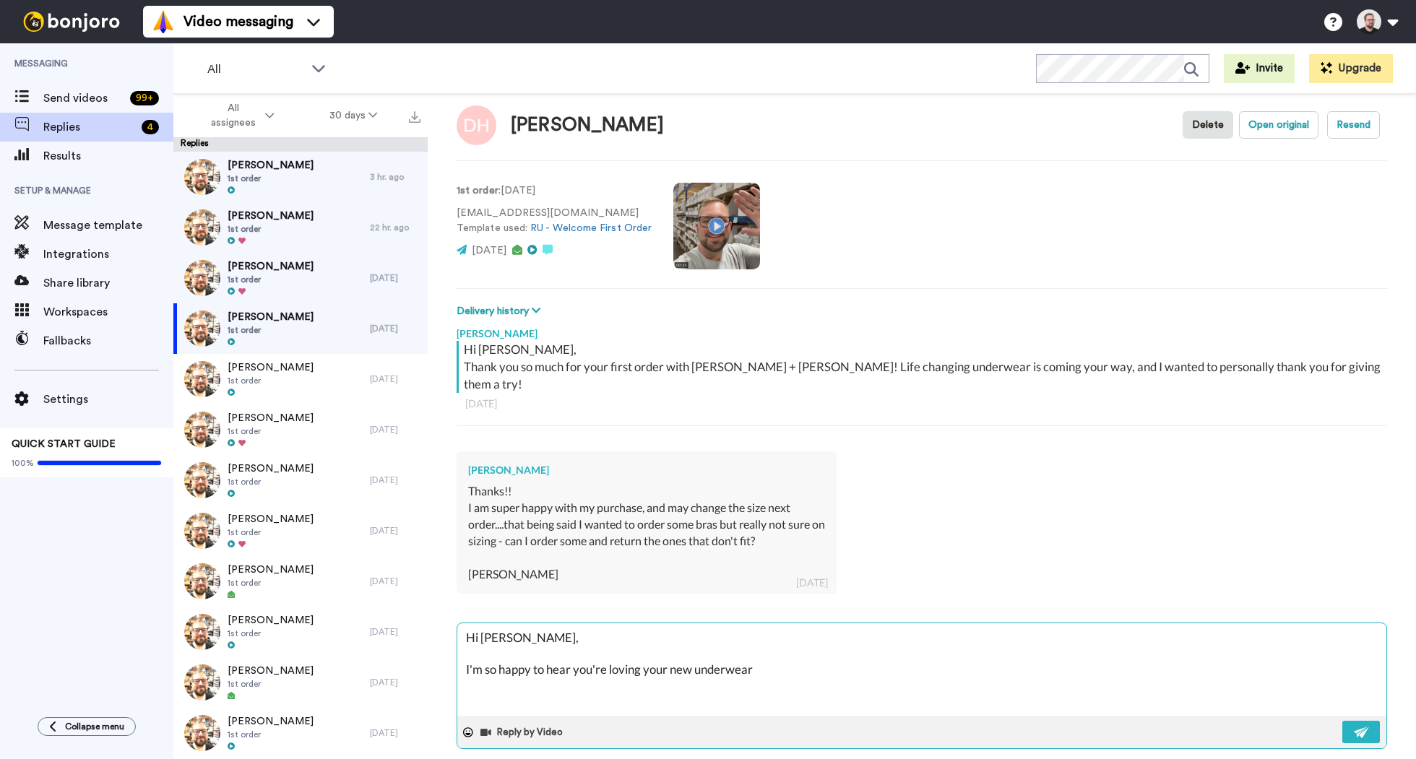
type textarea "x"
type textarea "Hi [PERSON_NAME], I'm so happy to hear you're loving your new underwear."
type textarea "x"
type textarea "Hi [PERSON_NAME], I'm so happy to hear you're loving your new underwear."
type textarea "x"
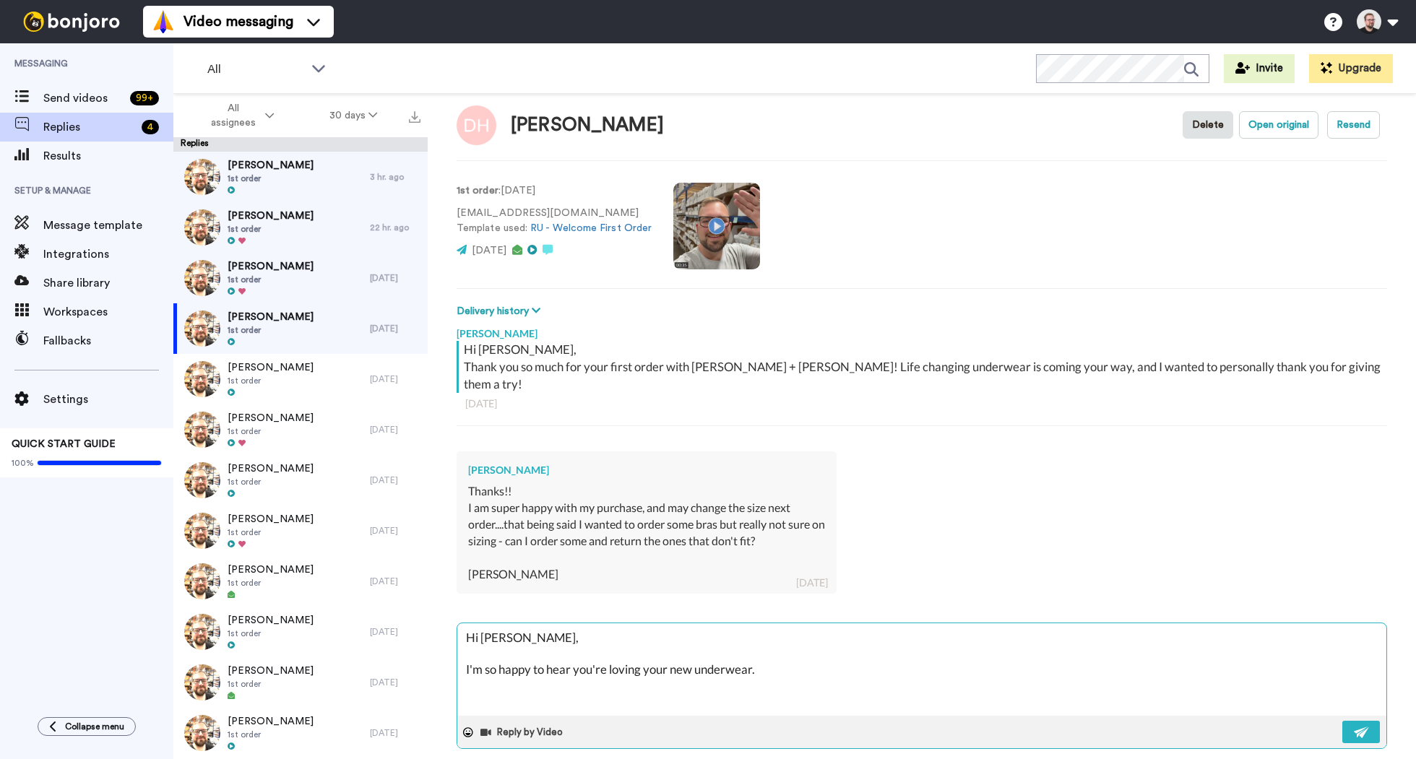
type textarea "Hi [PERSON_NAME], I'm so happy to hear you're loving your new underwear. W"
type textarea "x"
type textarea "Hi [PERSON_NAME], I'm so happy to hear you're loving your new underwear. We"
type textarea "x"
type textarea "Hi [PERSON_NAME], I'm so happy to hear you're loving your new underwear. We"
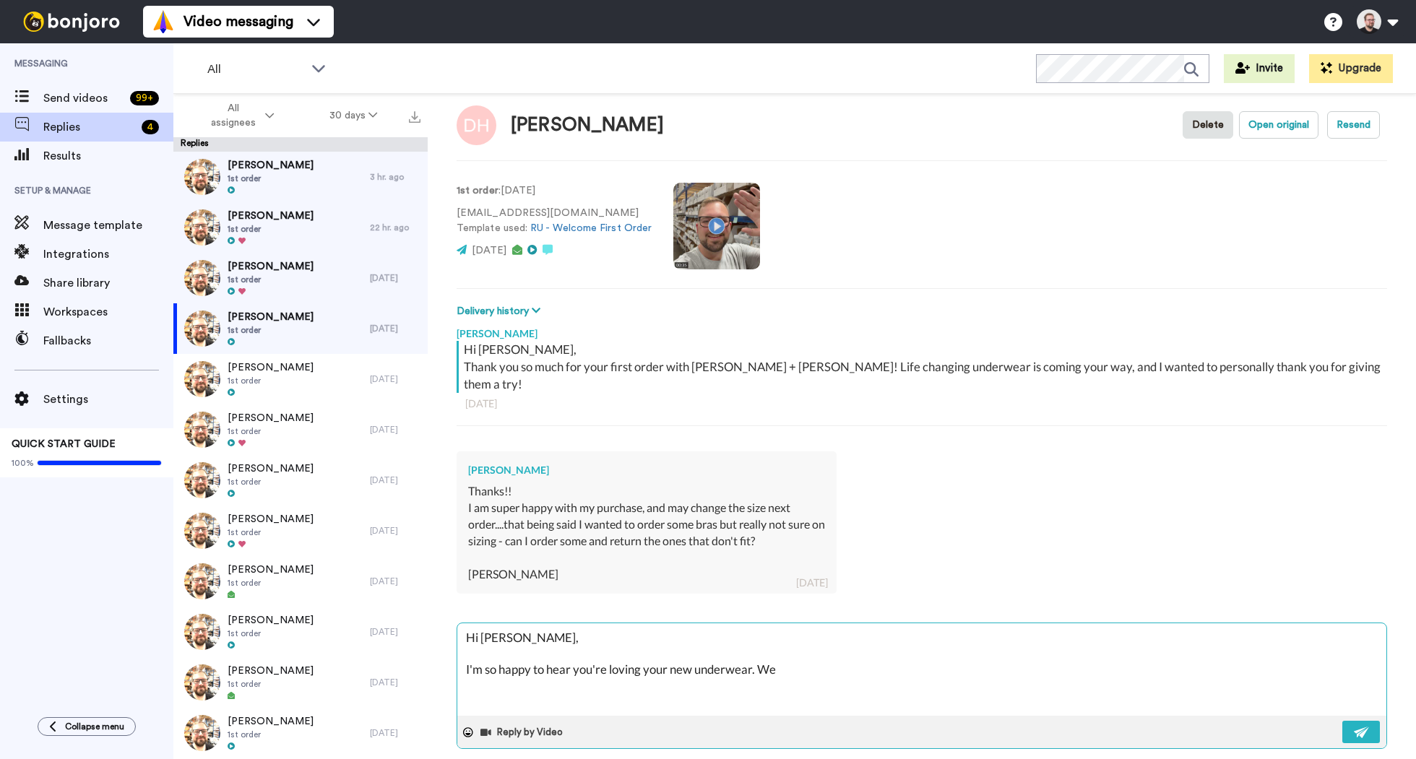
type textarea "x"
type textarea "Hi [PERSON_NAME], I'm so happy to hear you're loving your new underwear. We do"
type textarea "x"
type textarea "Hi [PERSON_NAME], I'm so happy to hear you're loving your new underwear. We do"
type textarea "x"
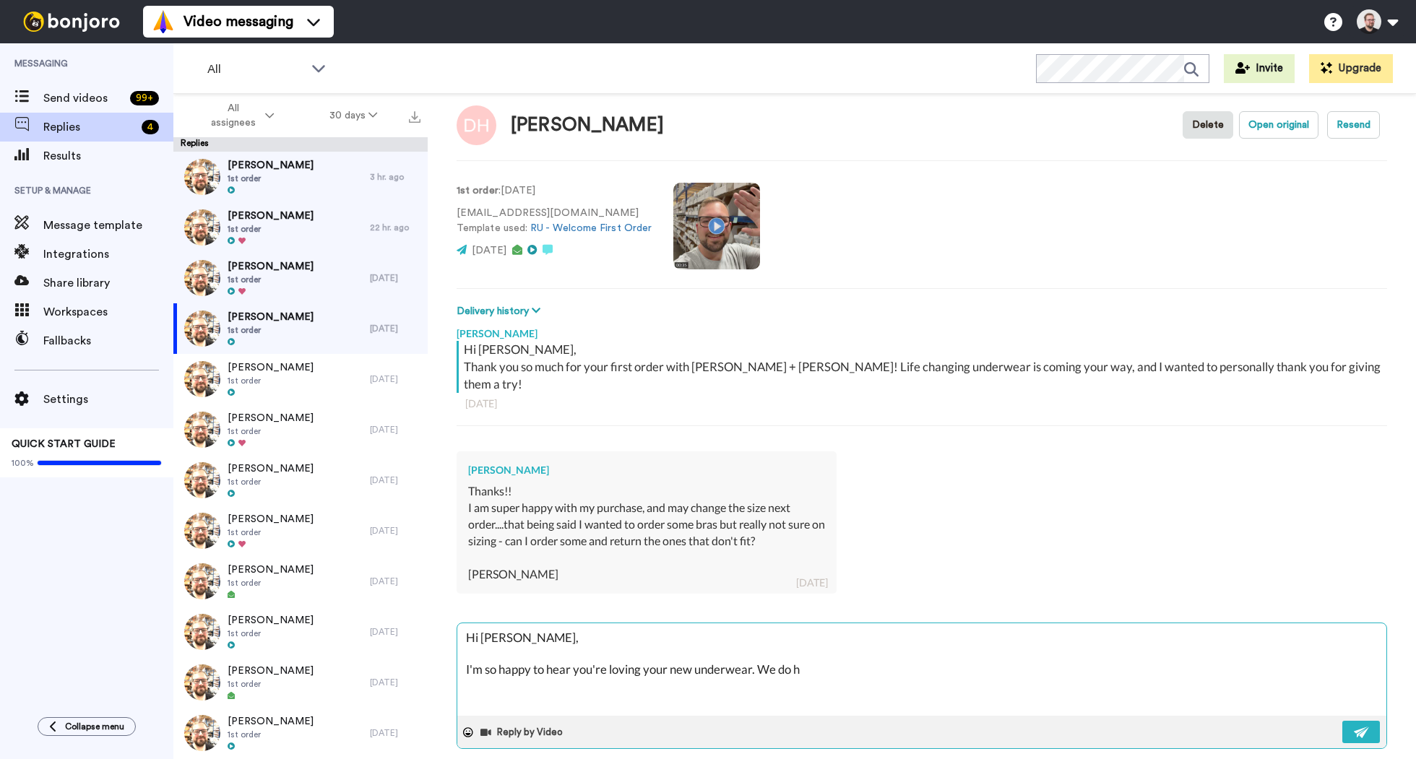
type textarea "Hi [PERSON_NAME], I'm so happy to hear you're loving your new underwear. We do …"
type textarea "x"
type textarea "Hi [PERSON_NAME], I'm so happy to hear you're loving your new underwear. We do …"
type textarea "x"
type textarea "Hi [PERSON_NAME], I'm so happy to hear you're loving your new underwear. We do …"
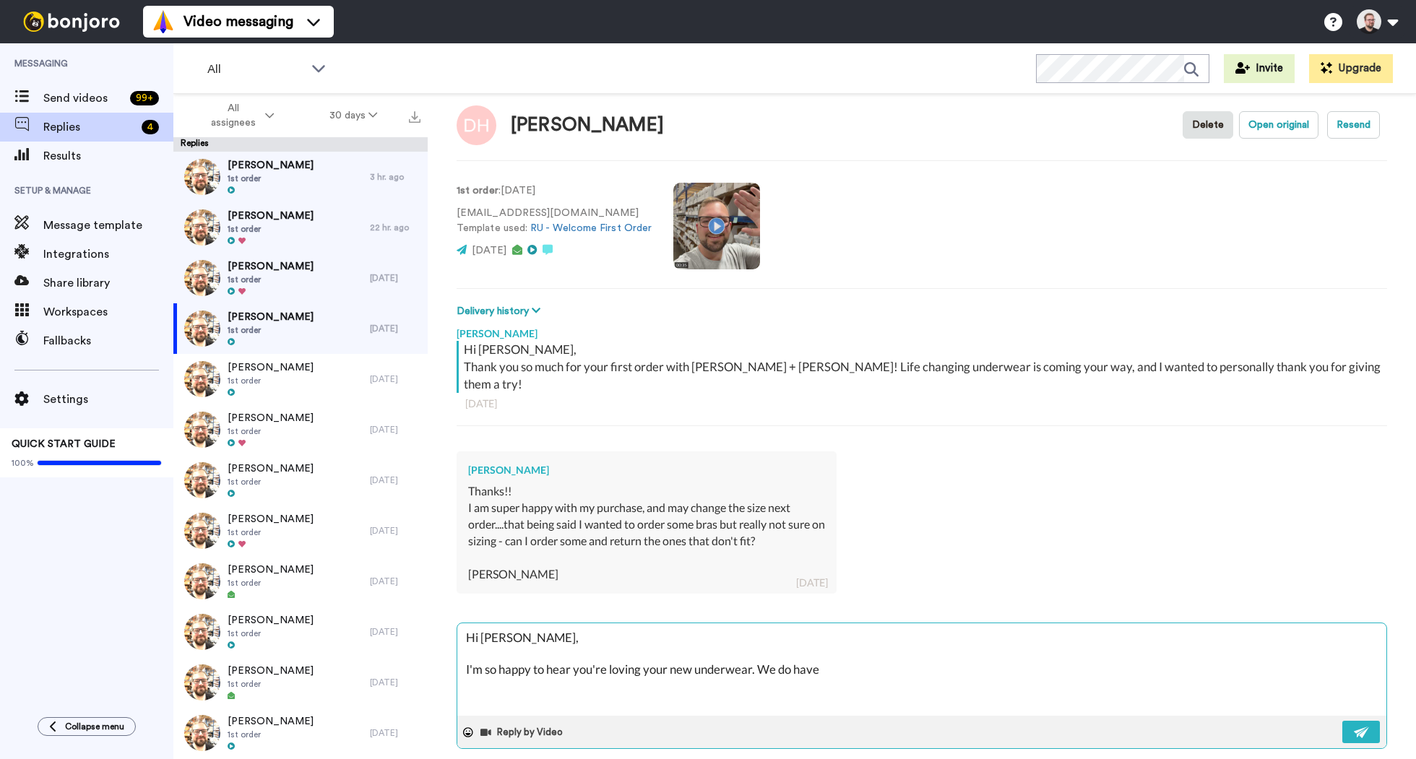
type textarea "x"
type textarea "Hi [PERSON_NAME], I'm so happy to hear you're loving your new underwear. We do …"
type textarea "x"
type textarea "Hi [PERSON_NAME], I'm so happy to hear you're loving your new underwear. We do …"
type textarea "x"
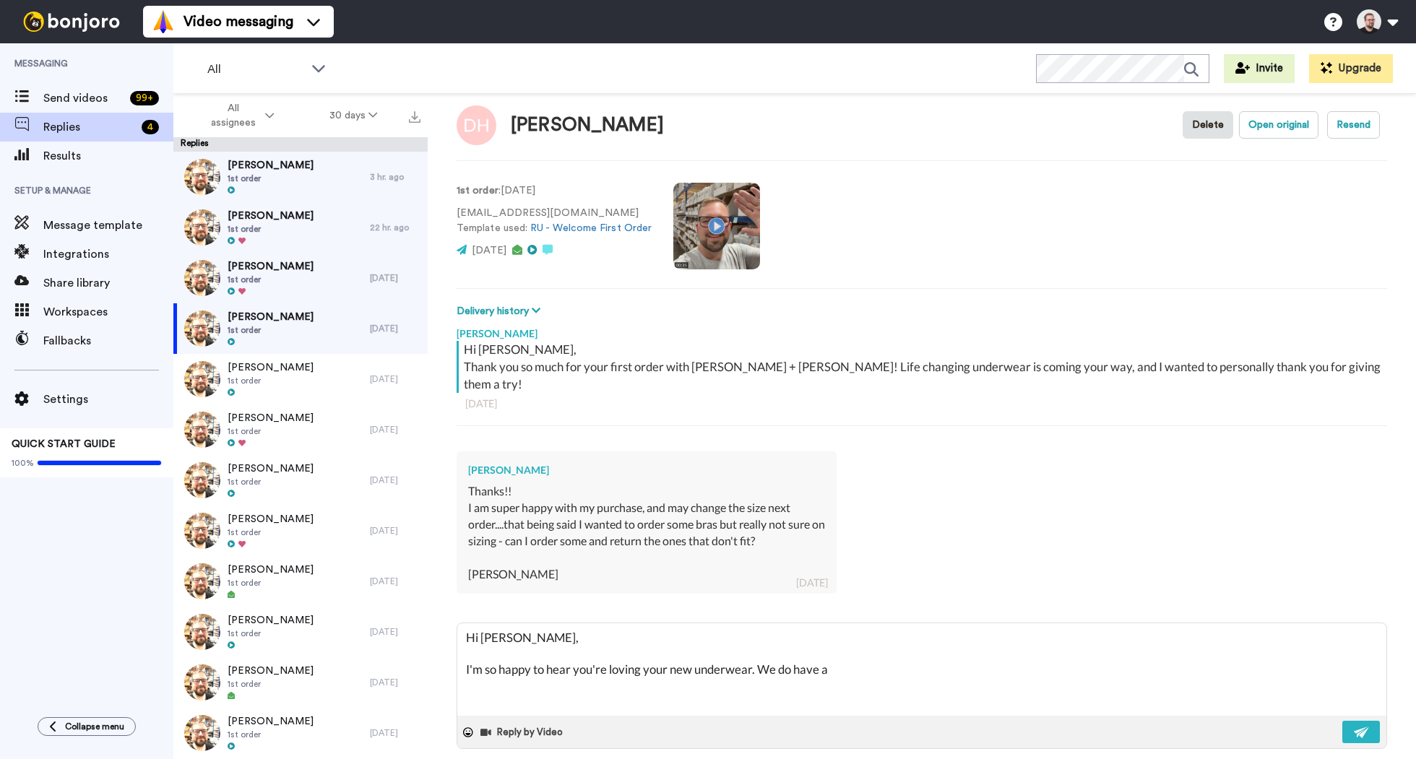
type textarea "Hi [PERSON_NAME], I'm so happy to hear you're loving your new underwear. We do …"
type textarea "x"
type textarea "Hi [PERSON_NAME], I'm so happy to hear you're loving your new underwear. We do …"
type textarea "x"
type textarea "Hi [PERSON_NAME], I'm so happy to hear you're loving your new underwear. We do …"
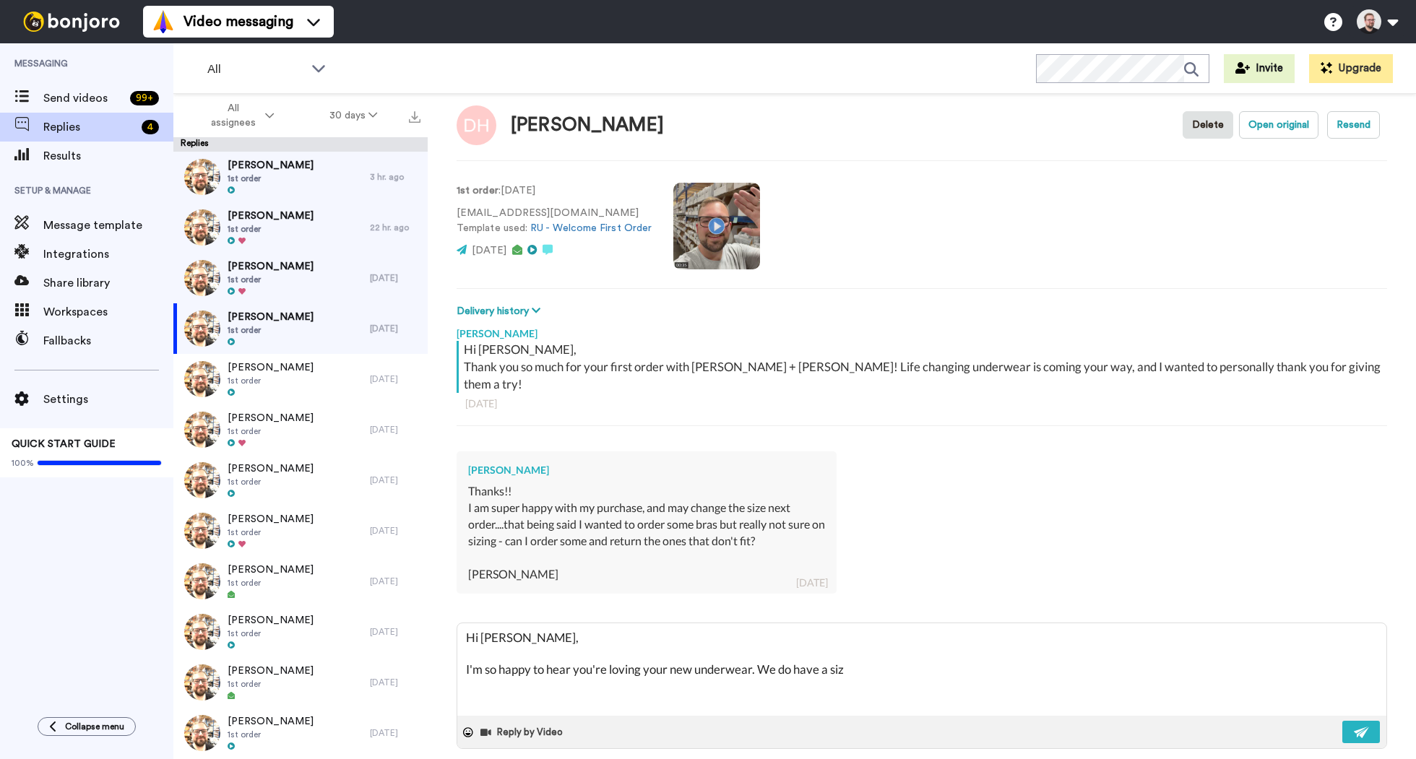
type textarea "x"
type textarea "Hi [PERSON_NAME], I'm so happy to hear you're loving your new underwear. We do …"
type textarea "x"
type textarea "Hi [PERSON_NAME], I'm so happy to hear you're loving your new underwear. We do …"
type textarea "x"
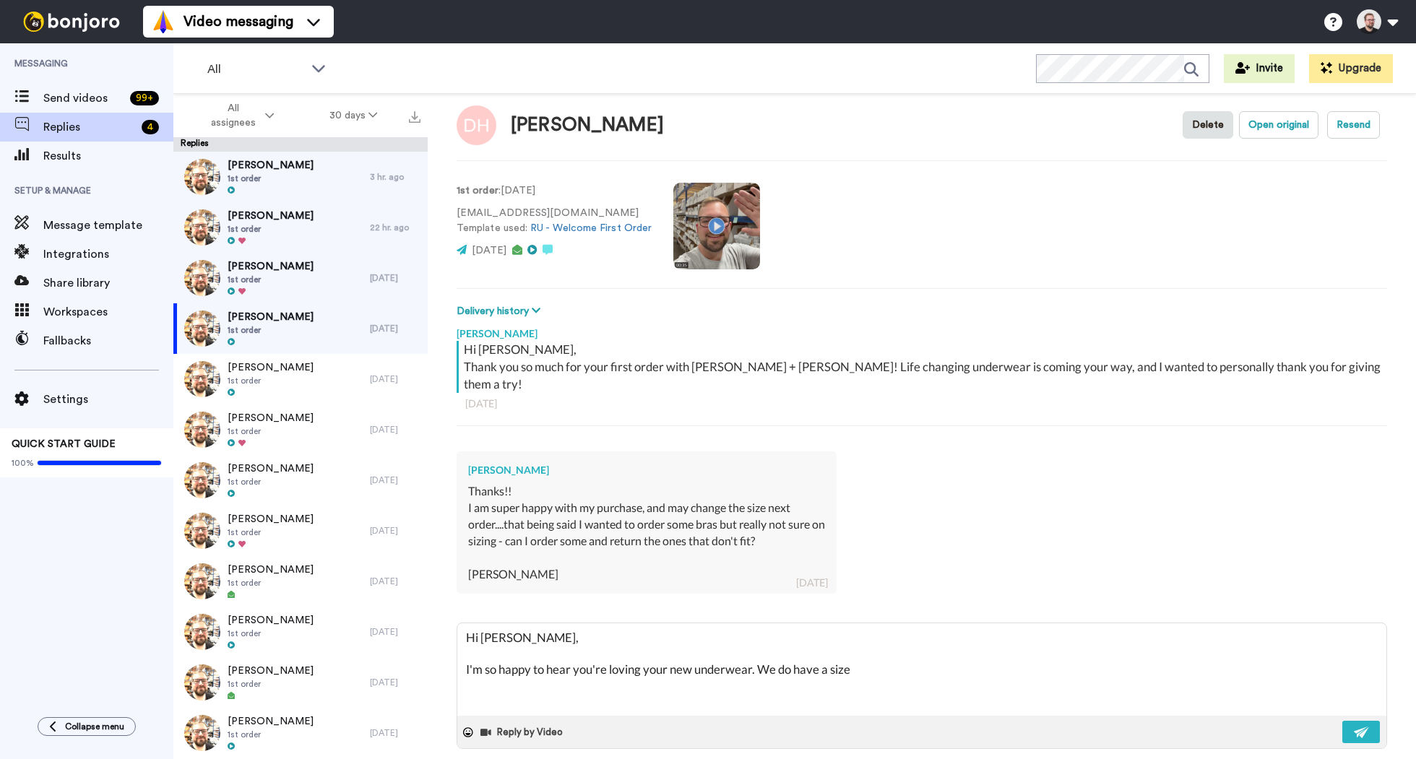
type textarea "Hi [PERSON_NAME], I'm so happy to hear you're loving your new underwear. We do …"
type textarea "x"
type textarea "Hi [PERSON_NAME], I'm so happy to hear you're loving your new underwear. We do …"
type textarea "x"
type textarea "Hi [PERSON_NAME], I'm so happy to hear you're loving your new underwear. We do …"
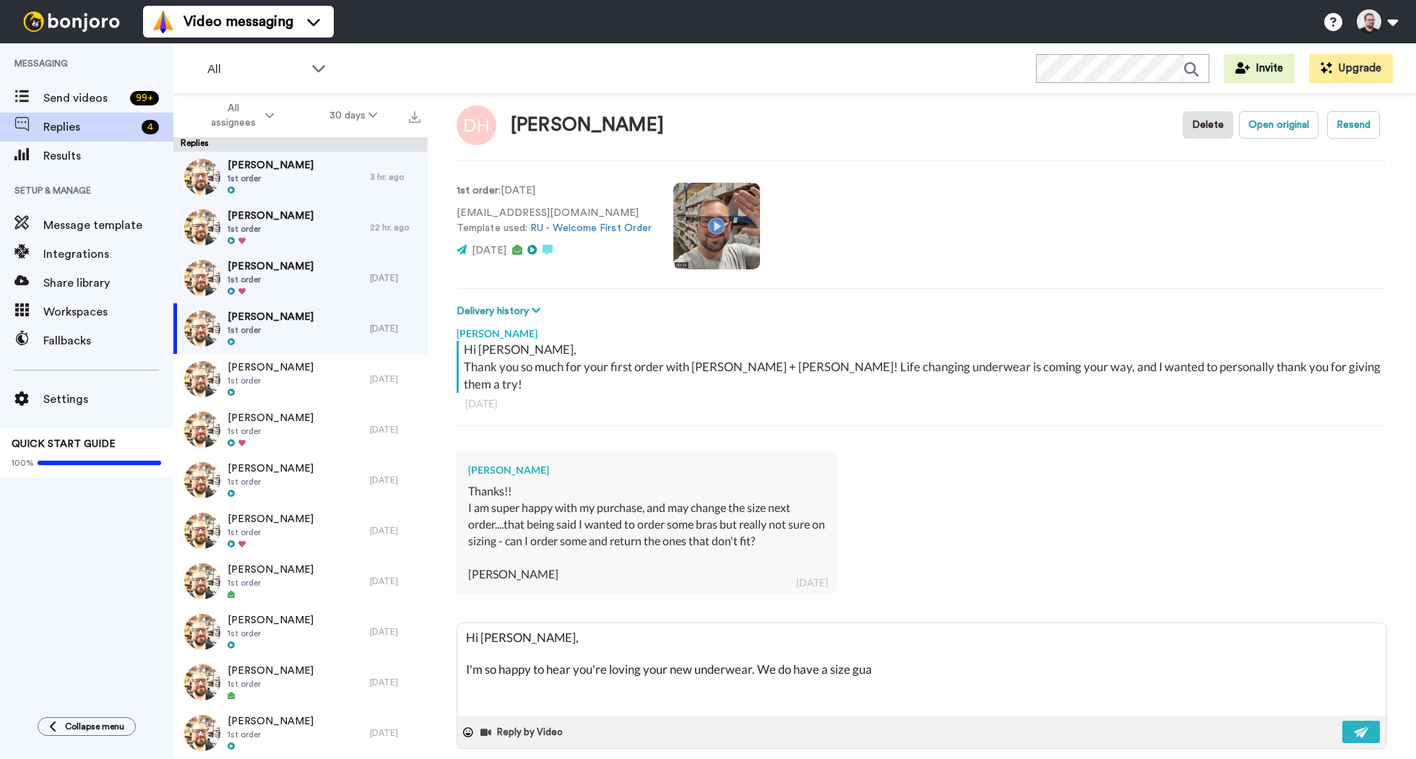
type textarea "x"
type textarea "Hi [PERSON_NAME], I'm so happy to hear you're loving your new underwear. We do …"
type textarea "x"
type textarea "Hi [PERSON_NAME], I'm so happy to hear you're loving your new underwear. We do …"
type textarea "x"
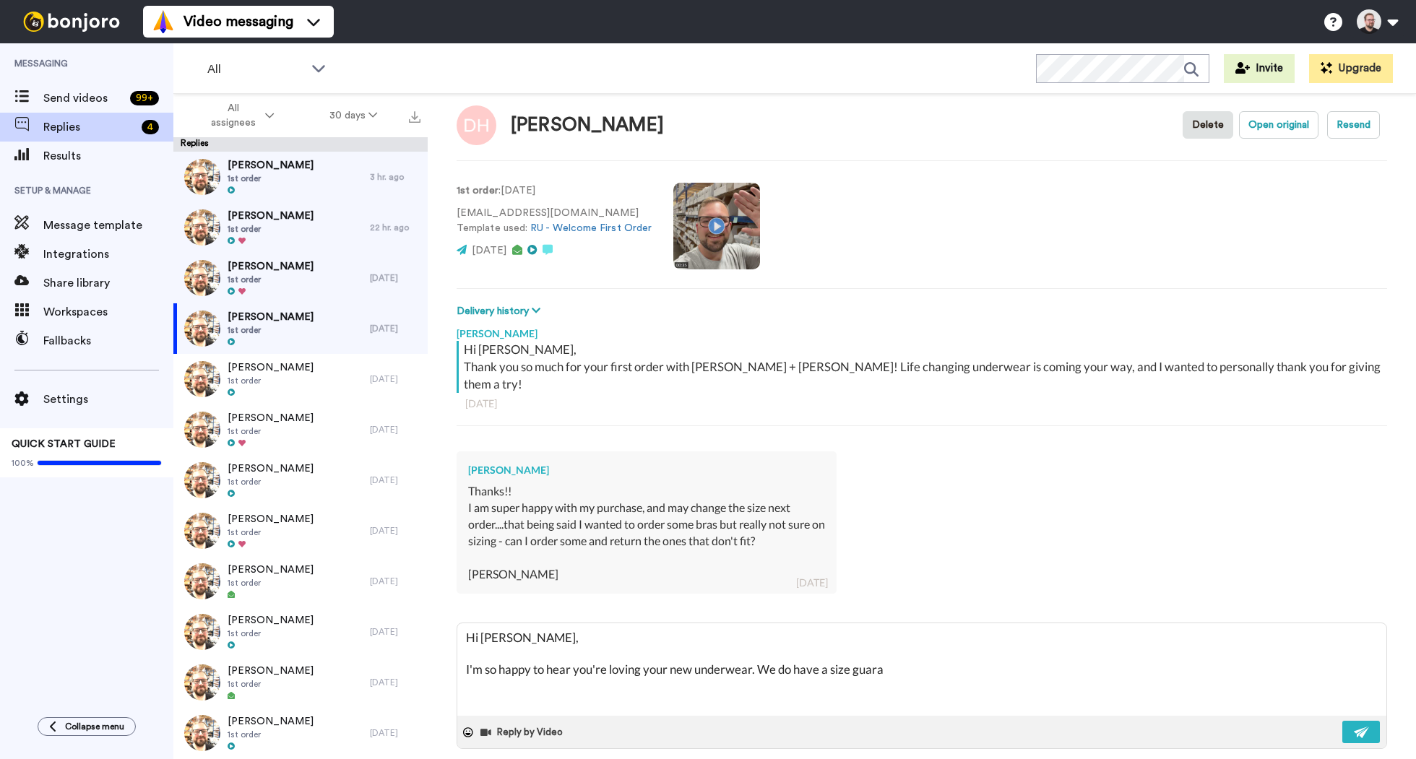
type textarea "Hi [PERSON_NAME], I'm so happy to hear you're loving your new underwear. We do …"
type textarea "x"
type textarea "Hi [PERSON_NAME], I'm so happy to hear you're loving your new underwear. We do …"
type textarea "x"
type textarea "Hi [PERSON_NAME], I'm so happy to hear you're loving your new underwear. We do …"
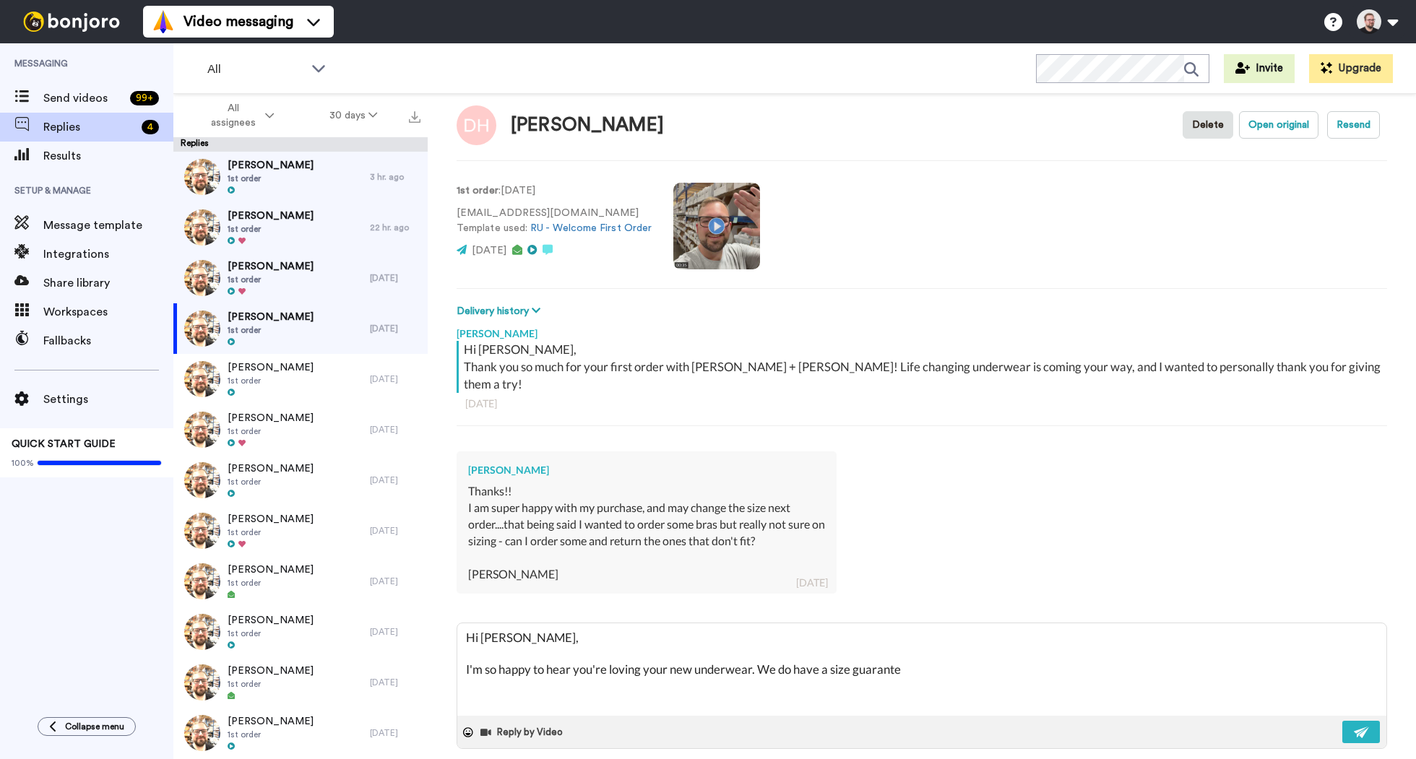
type textarea "x"
type textarea "Hi [PERSON_NAME], I'm so happy to hear you're loving your new underwear. We do …"
type textarea "x"
type textarea "Hi [PERSON_NAME], I'm so happy to hear you're loving your new underwear. We do …"
type textarea "x"
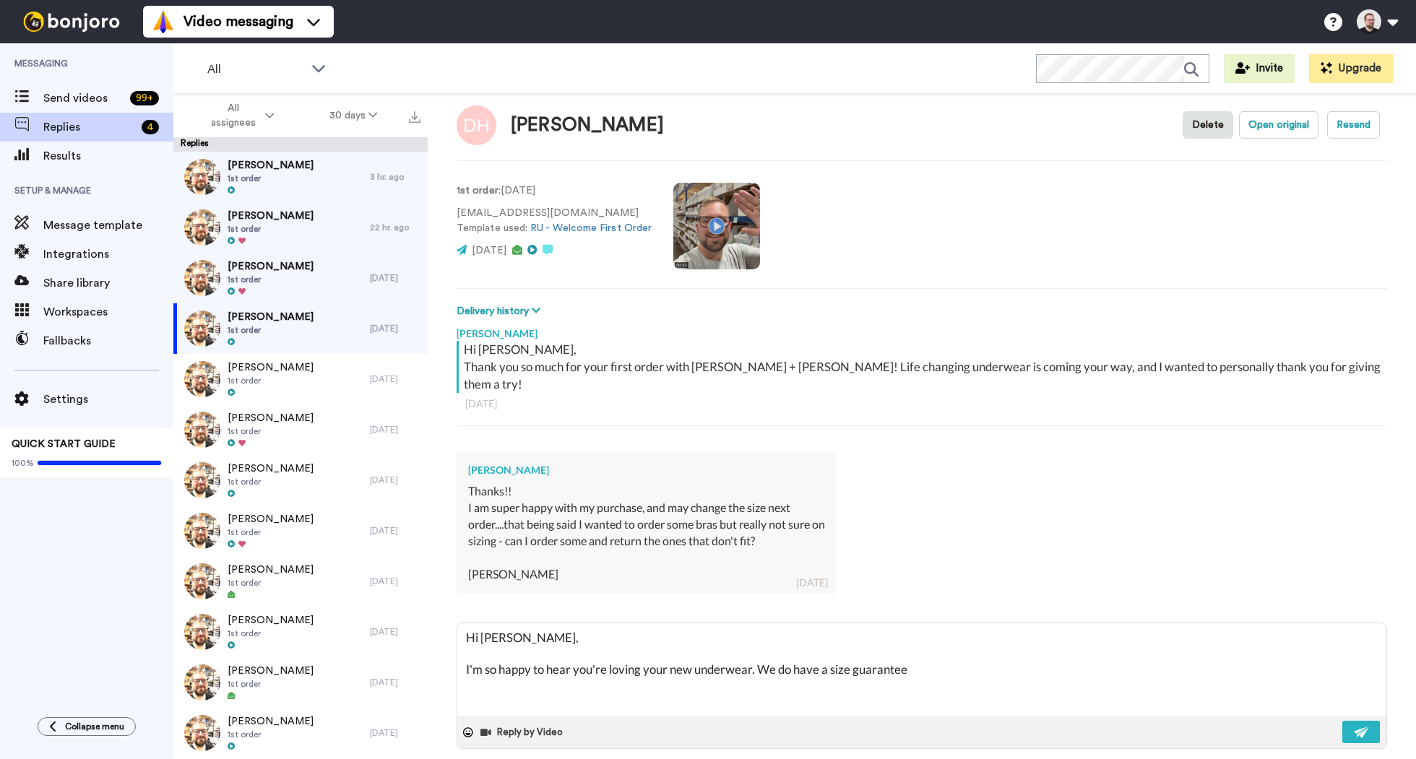
type textarea "Hi [PERSON_NAME], I'm so happy to hear you're loving your new underwear. We do …"
type textarea "x"
type textarea "Hi [PERSON_NAME], I'm so happy to hear you're loving your new underwear. We do …"
type textarea "x"
type textarea "Hi [PERSON_NAME], I'm so happy to hear you're loving your new underwear. We do …"
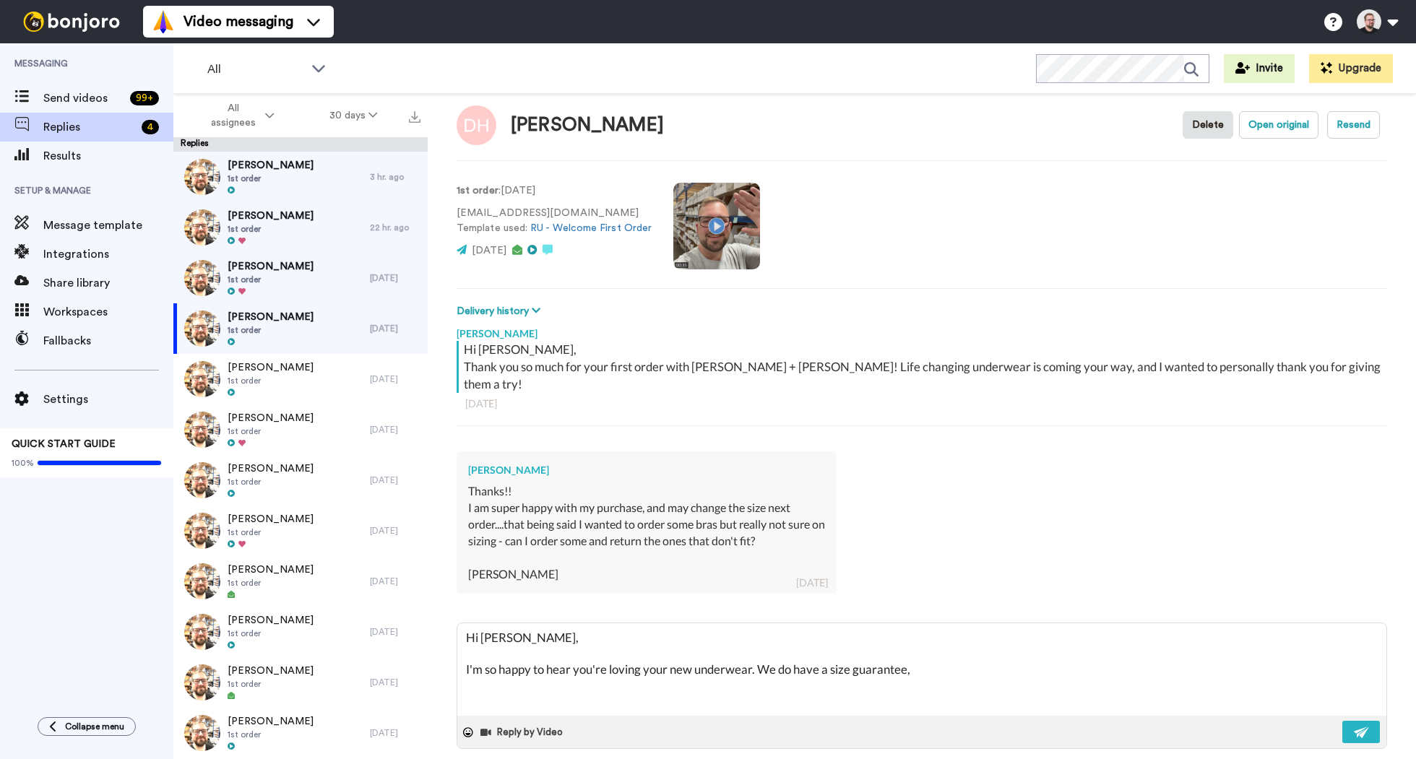
type textarea "x"
type textarea "Hi [PERSON_NAME], I'm so happy to hear you're loving your new underwear. We do …"
type textarea "x"
type textarea "Hi [PERSON_NAME], I'm so happy to hear you're loving your new underwear. We do …"
type textarea "x"
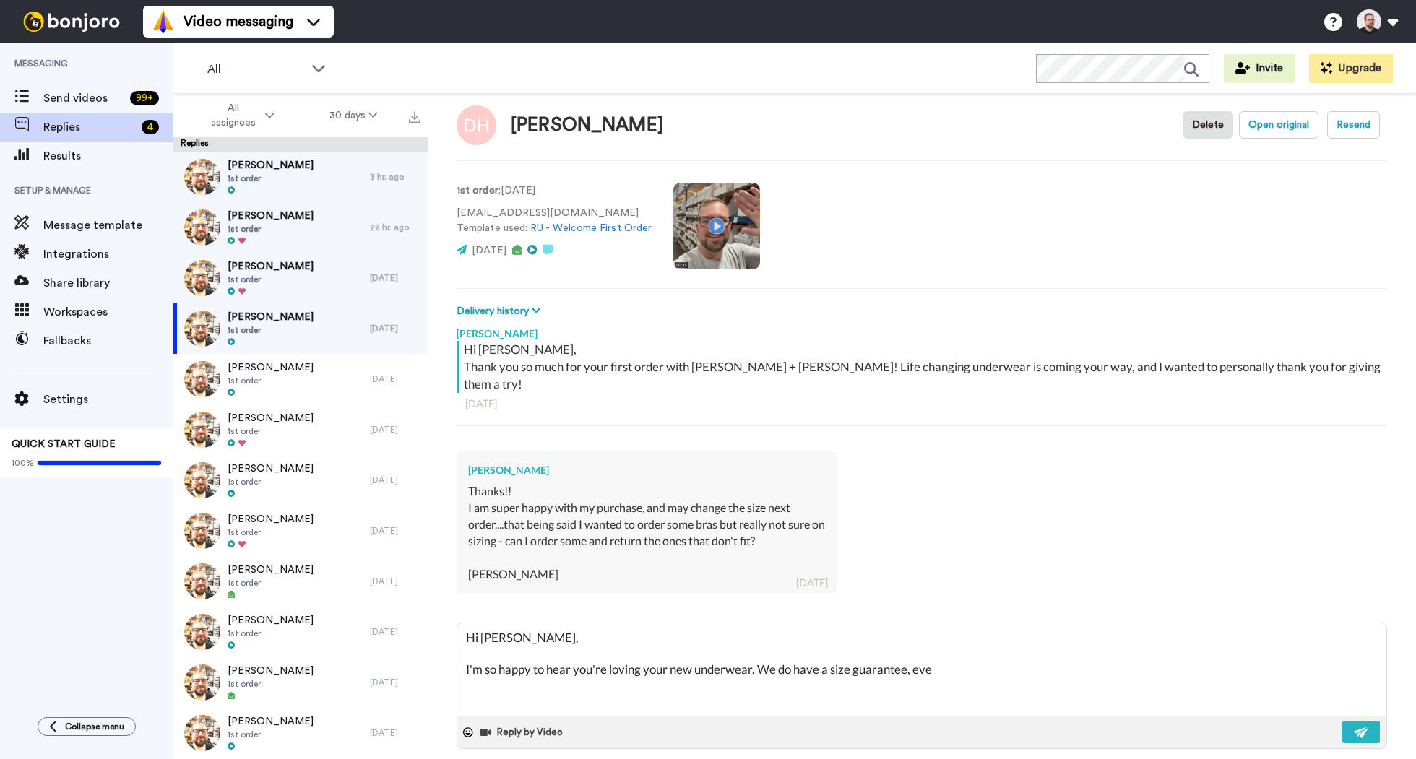
type textarea "Hi [PERSON_NAME], I'm so happy to hear you're loving your new underwear. We do …"
type textarea "x"
type textarea "Hi [PERSON_NAME], I'm so happy to hear you're loving your new underwear. We do …"
type textarea "x"
type textarea "Hi [PERSON_NAME], I'm so happy to hear you're loving your new underwear. We do …"
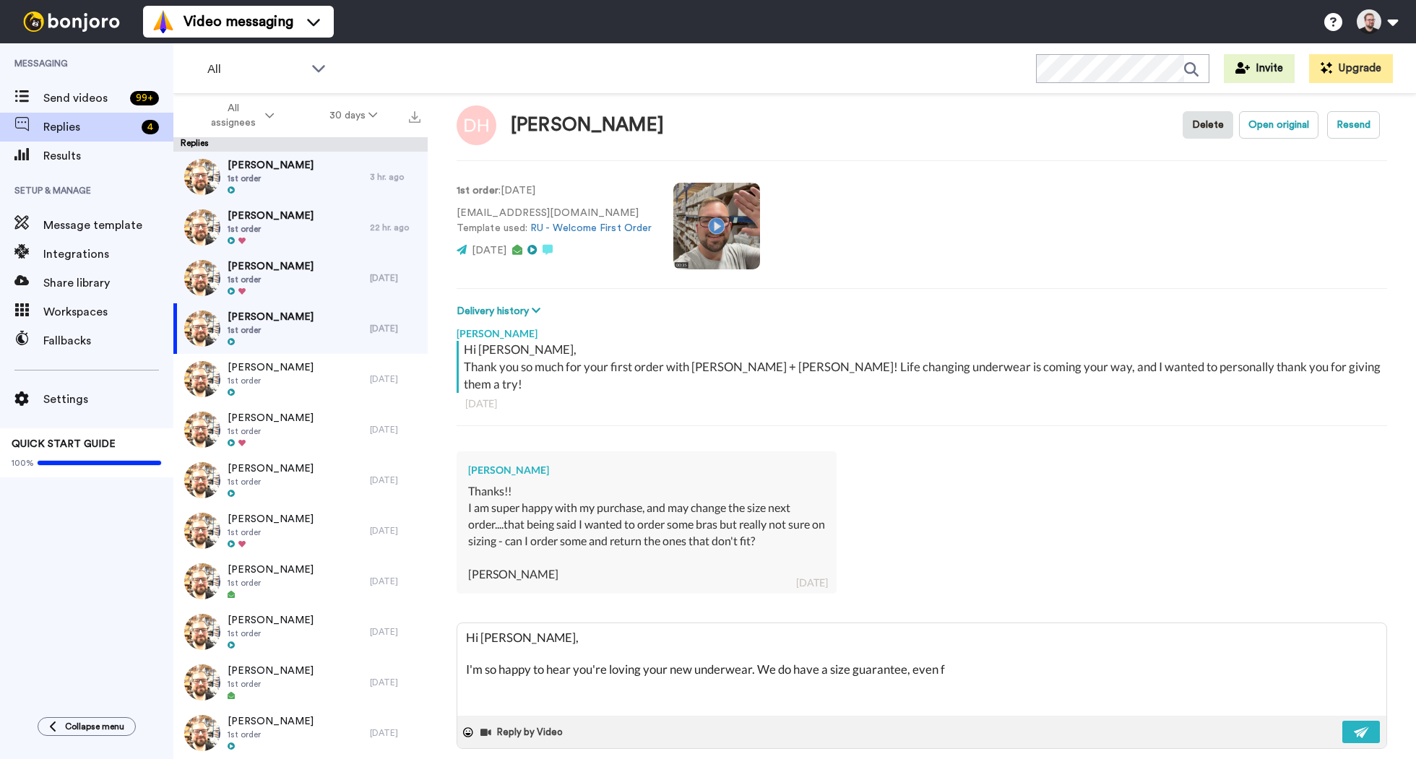
type textarea "x"
type textarea "Hi [PERSON_NAME], I'm so happy to hear you're loving your new underwear. We do …"
type textarea "x"
type textarea "Hi [PERSON_NAME], I'm so happy to hear you're loving your new underwear. We do …"
type textarea "x"
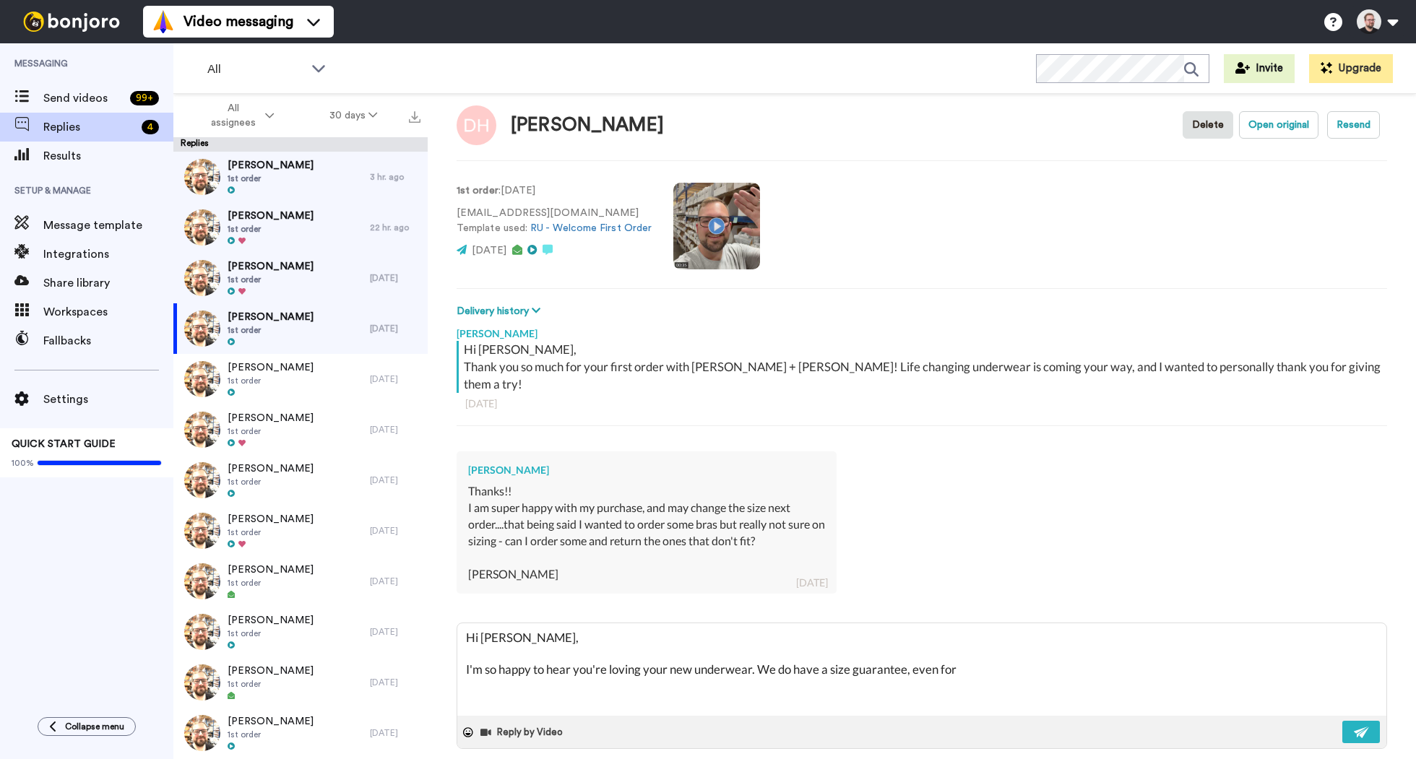
type textarea "Hi [PERSON_NAME], I'm so happy to hear you're loving your new underwear. We do …"
type textarea "x"
type textarea "Hi [PERSON_NAME], I'm so happy to hear you're loving your new underwear. We do …"
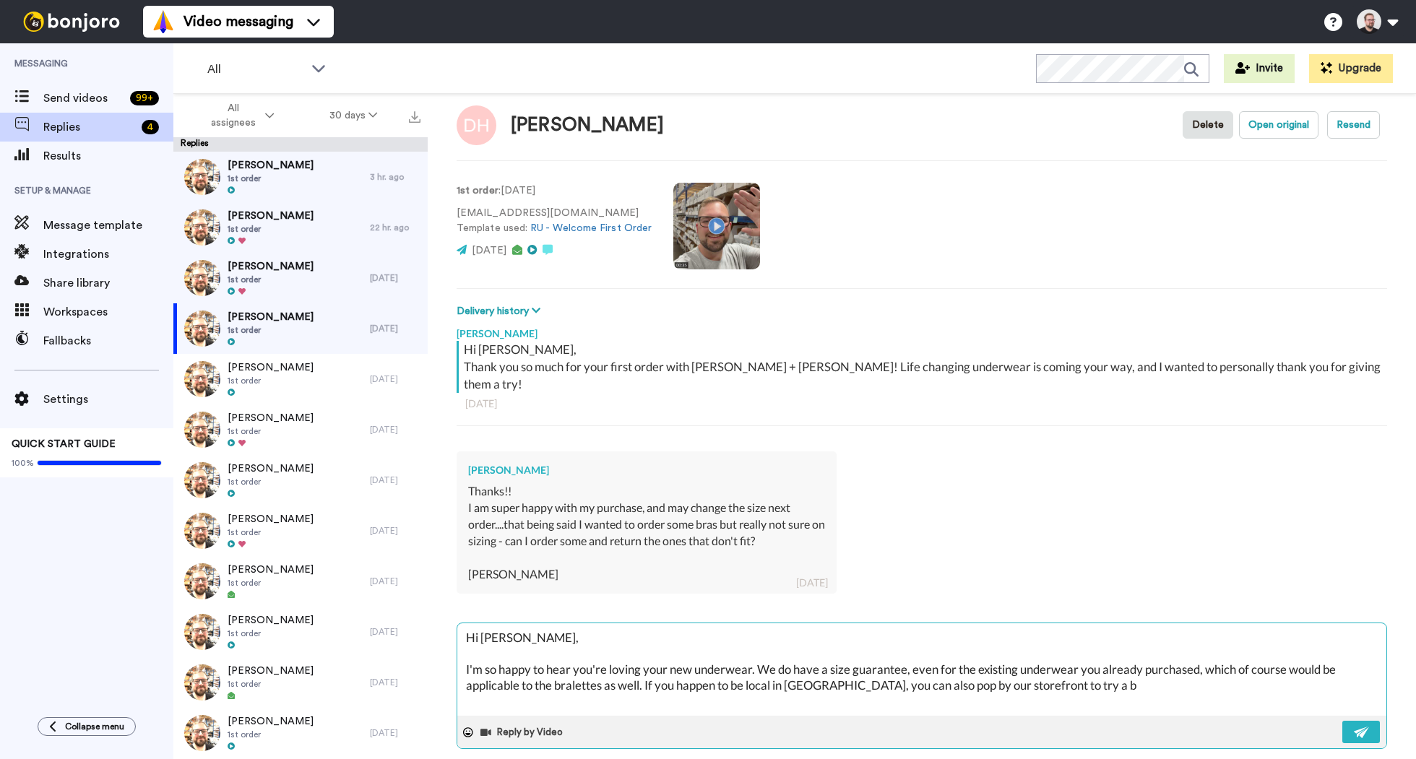
click at [757, 653] on textarea "Hi [PERSON_NAME], I'm so happy to hear you're loving your new underwear. We do …" at bounding box center [921, 670] width 929 height 92
click at [1092, 674] on textarea "Hi [PERSON_NAME], I'm so happy to hear you're loving your new underwear! We do …" at bounding box center [921, 670] width 929 height 92
drag, startPoint x: 1220, startPoint y: 666, endPoint x: 1212, endPoint y: 657, distance: 12.8
click at [1212, 657] on textarea "Hi [PERSON_NAME], I'm so happy to hear you're loving your new underwear! We do …" at bounding box center [921, 670] width 929 height 92
click at [1201, 665] on textarea "Hi [PERSON_NAME], I'm so happy to hear you're loving your new underwear! We do …" at bounding box center [921, 670] width 929 height 92
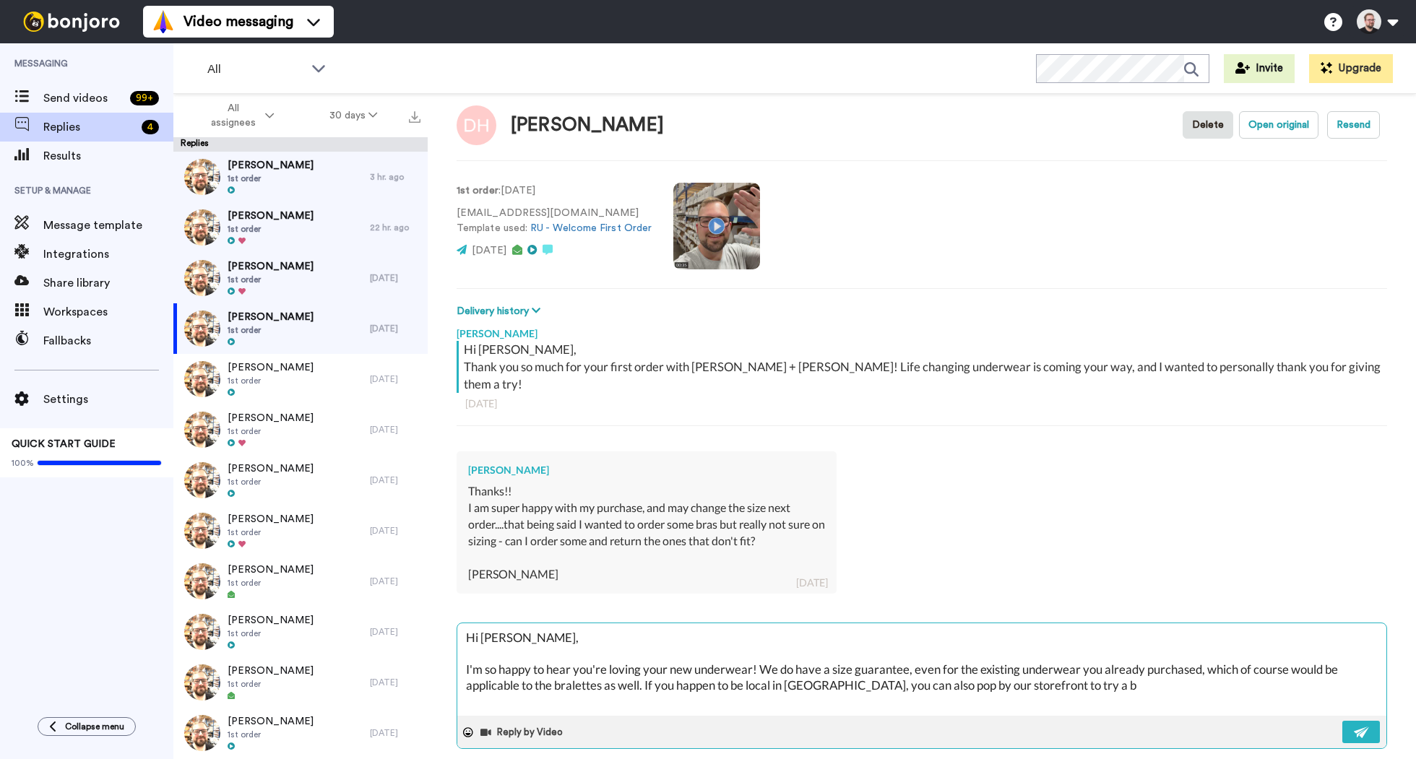
click at [1257, 653] on textarea "Hi [PERSON_NAME], I'm so happy to hear you're loving your new underwear! We do …" at bounding box center [921, 670] width 929 height 92
drag, startPoint x: 1292, startPoint y: 654, endPoint x: 1216, endPoint y: 655, distance: 75.9
click at [1216, 655] on textarea "Hi [PERSON_NAME], I'm so happy to hear you're loving your new underwear! We do …" at bounding box center [921, 670] width 929 height 92
drag, startPoint x: 1027, startPoint y: 669, endPoint x: 966, endPoint y: 672, distance: 60.8
click at [966, 672] on textarea "Hi [PERSON_NAME], I'm so happy to hear you're loving your new underwear! We do …" at bounding box center [921, 670] width 929 height 92
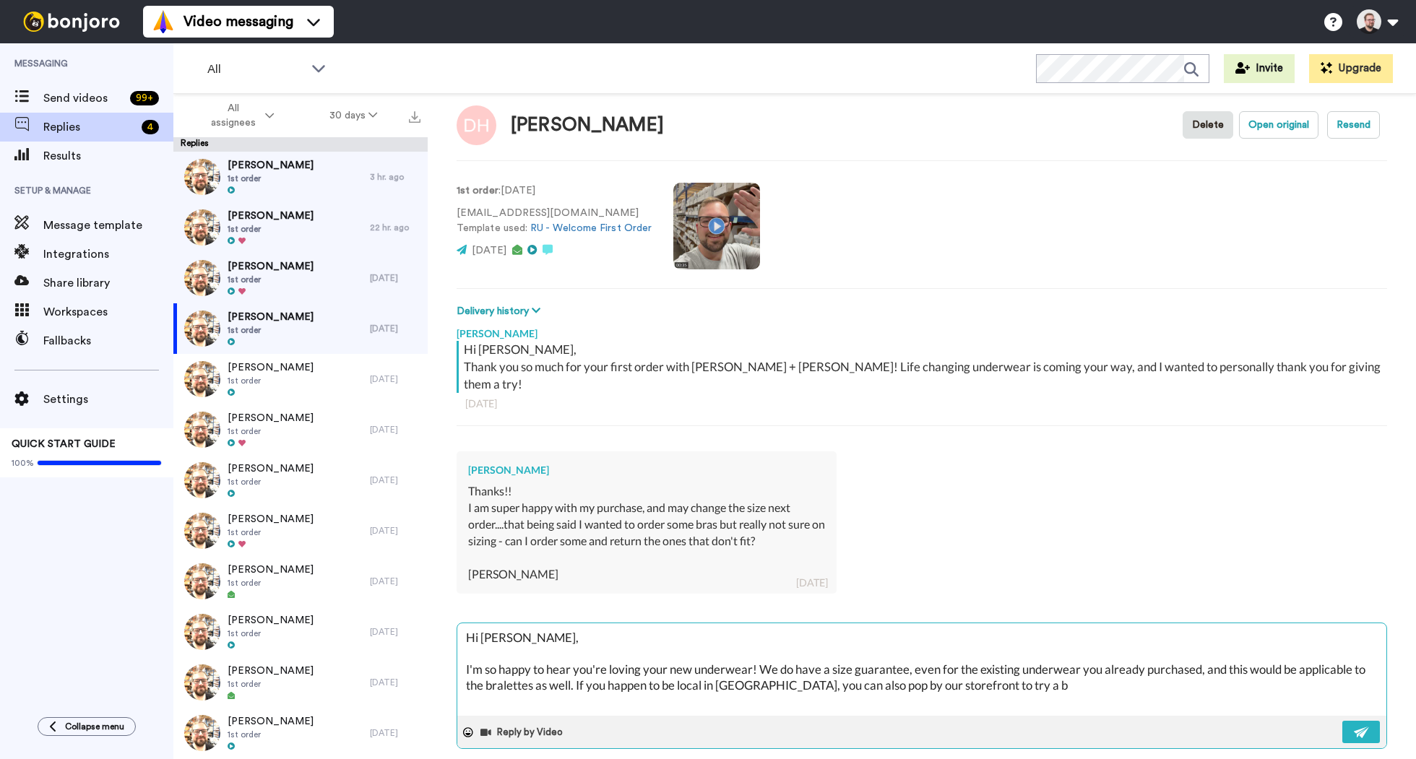
click at [1020, 671] on textarea "Hi [PERSON_NAME], I'm so happy to hear you're loving your new underwear! We do …" at bounding box center [921, 670] width 929 height 92
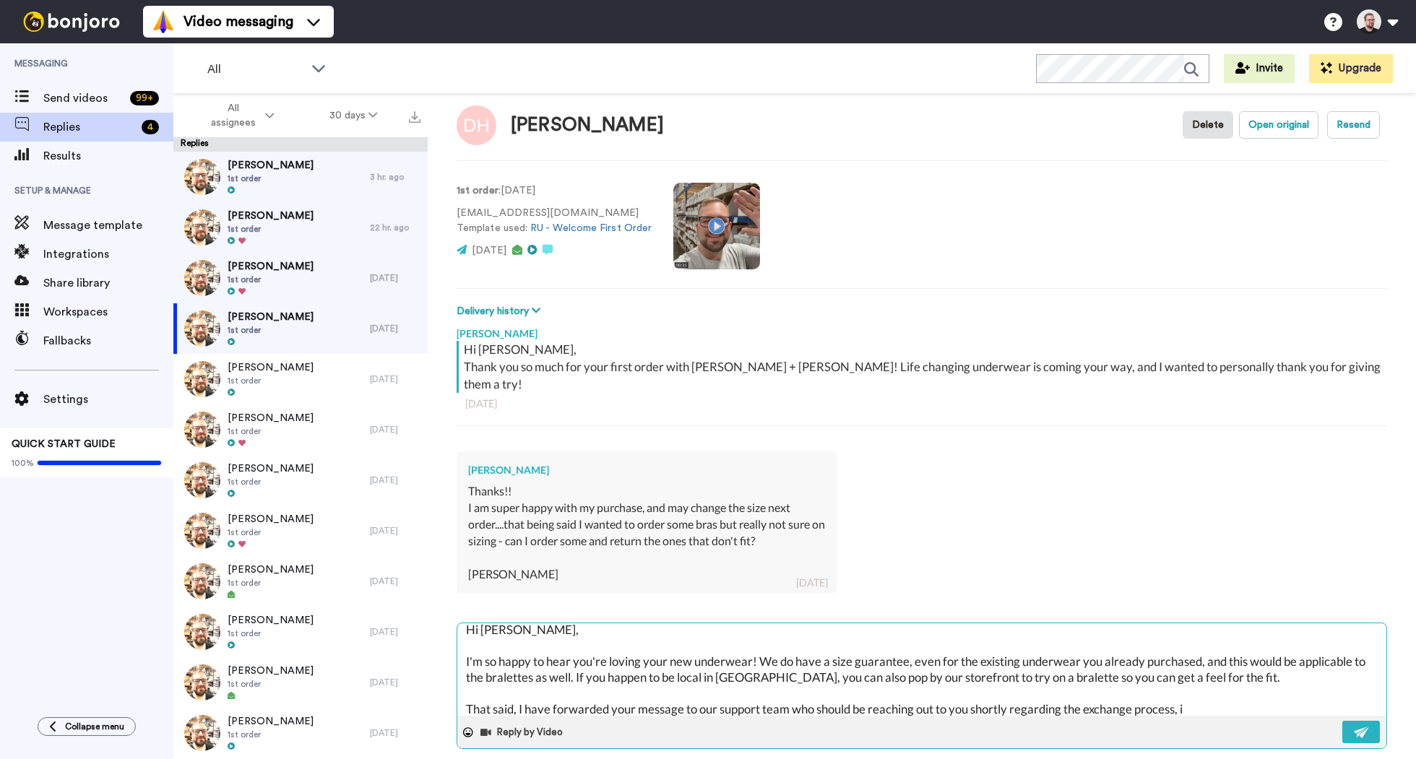
scroll to position [15, 0]
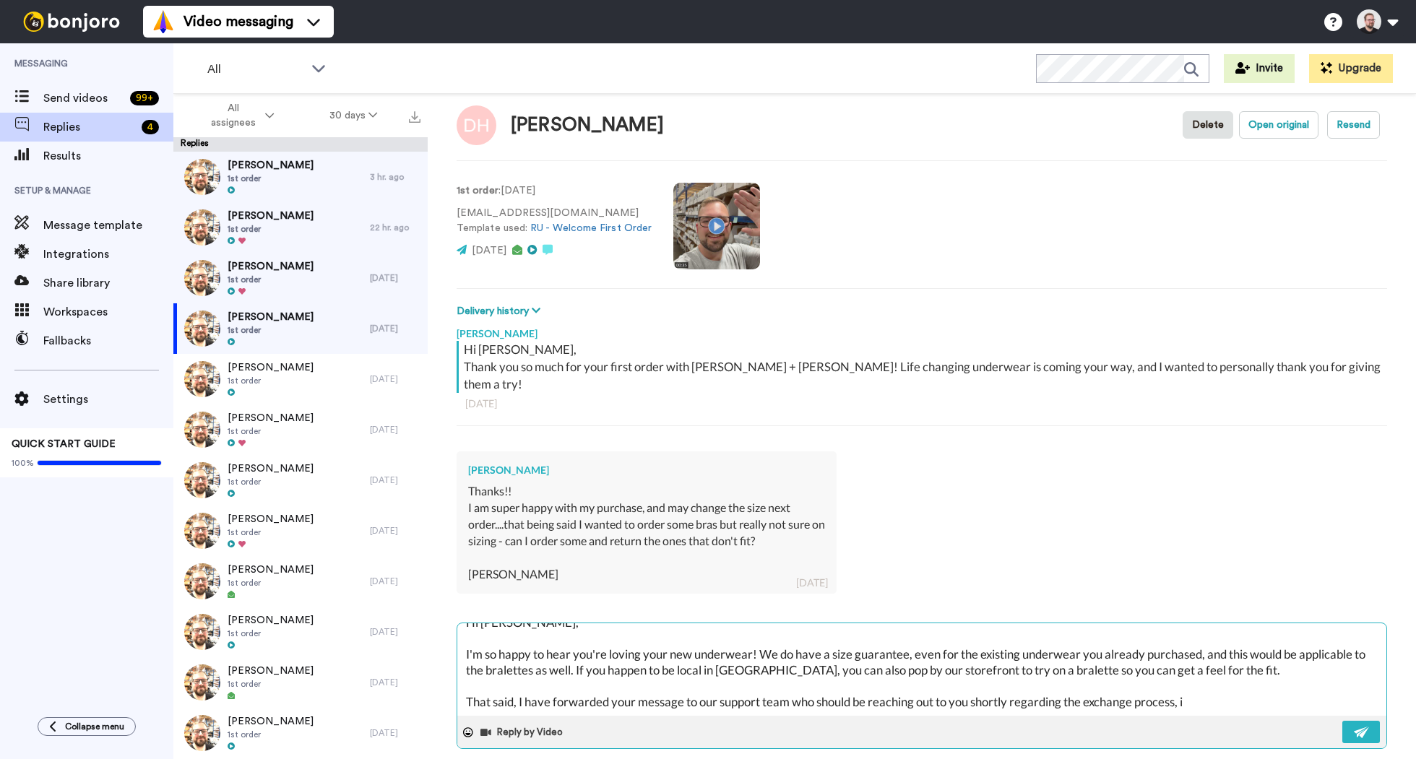
drag, startPoint x: 1207, startPoint y: 694, endPoint x: 794, endPoint y: 684, distance: 412.7
click at [794, 684] on textarea "Hi [PERSON_NAME], I'm so happy to hear you're loving your new underwear! We do …" at bounding box center [921, 670] width 929 height 92
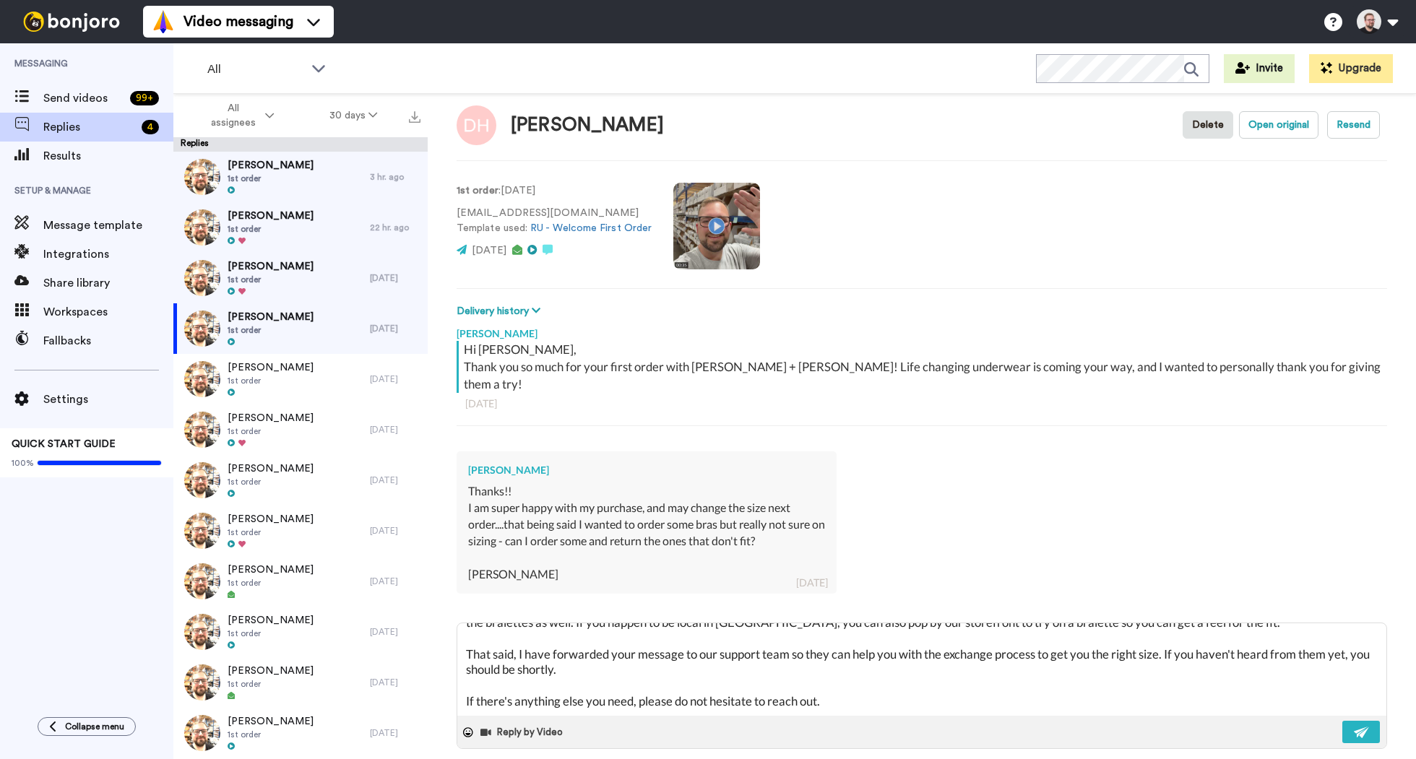
scroll to position [87, 0]
paste textarea "If you have a moment, I would really appreciate it if you could leave us a Goog…"
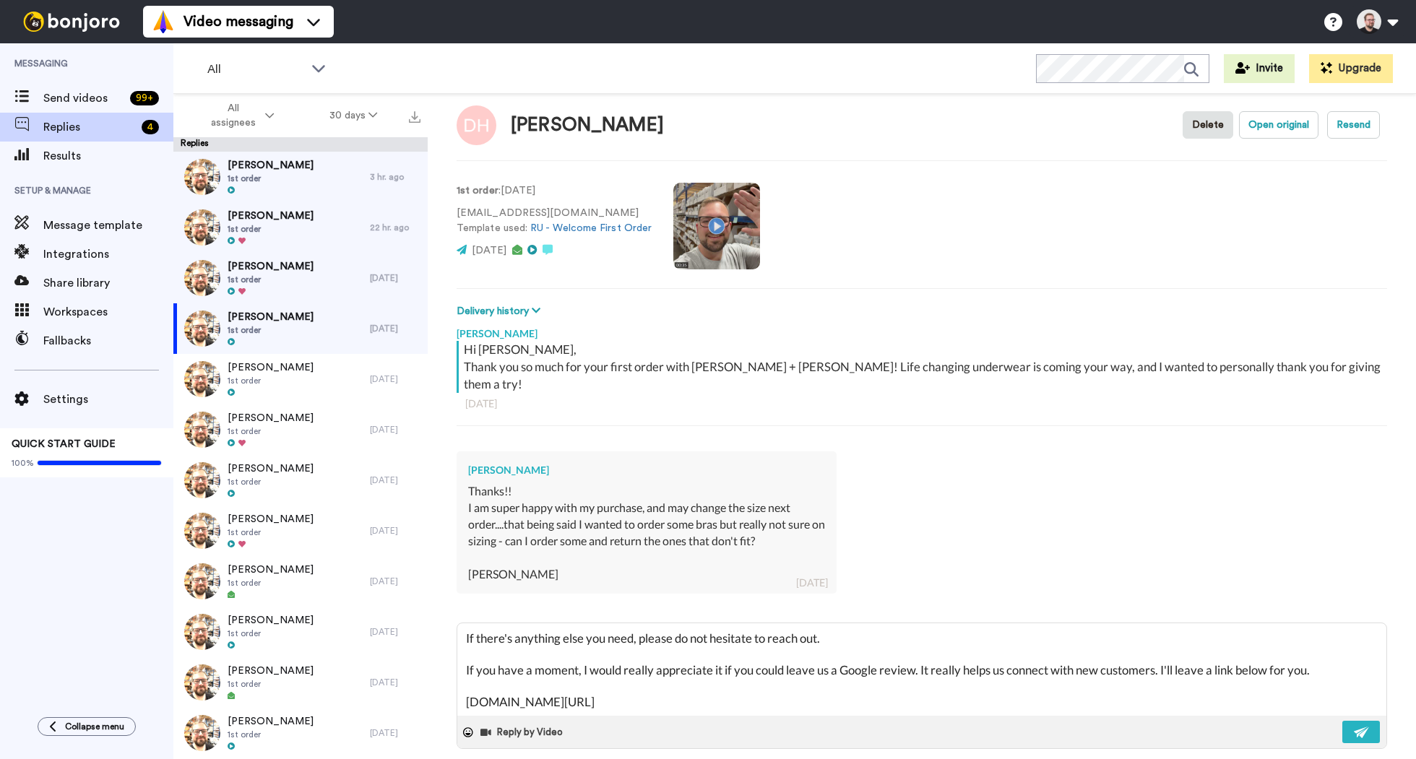
scroll to position [150, 0]
paste textarea "I hope you have a great rest of your week!"
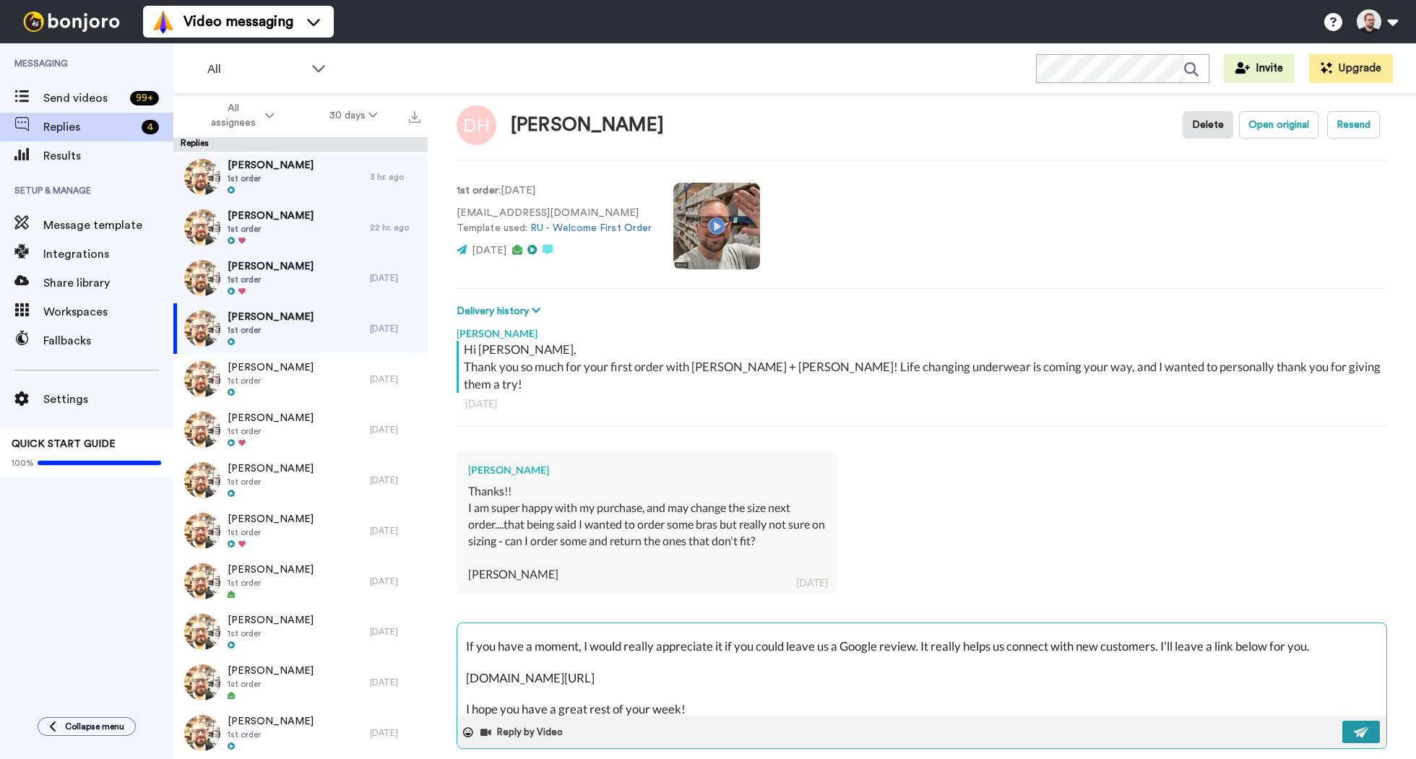
click at [1354, 727] on img at bounding box center [1362, 733] width 16 height 12
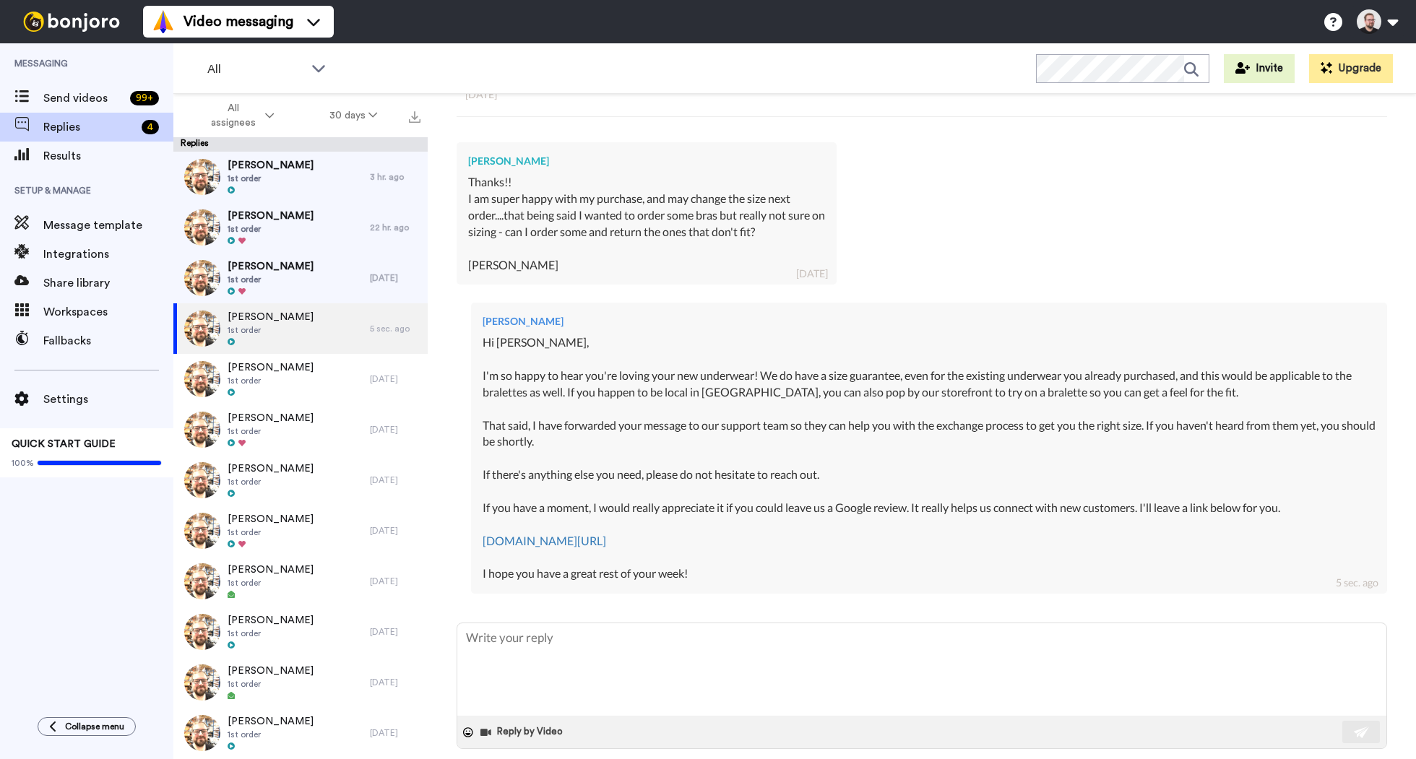
scroll to position [0, 0]
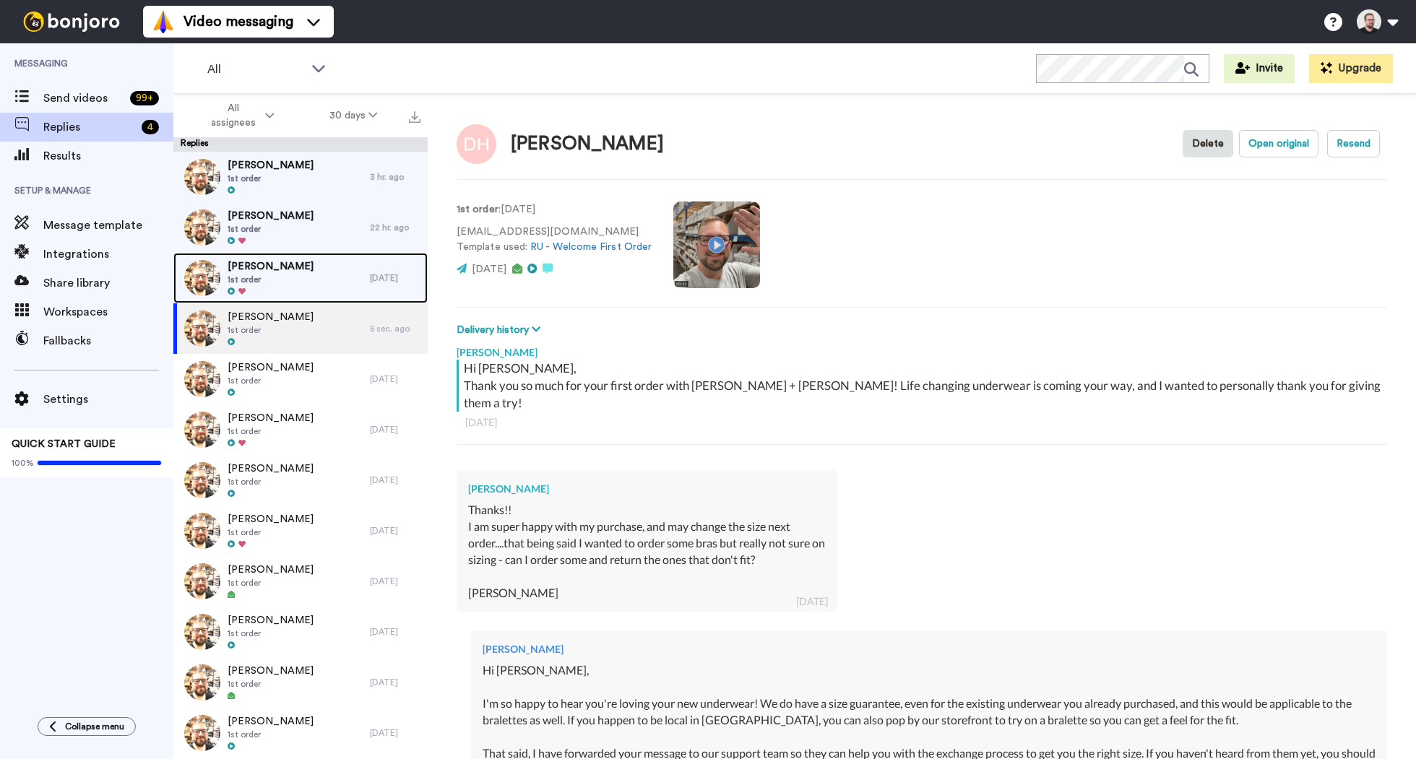
click at [286, 272] on span "[PERSON_NAME]" at bounding box center [271, 266] width 86 height 14
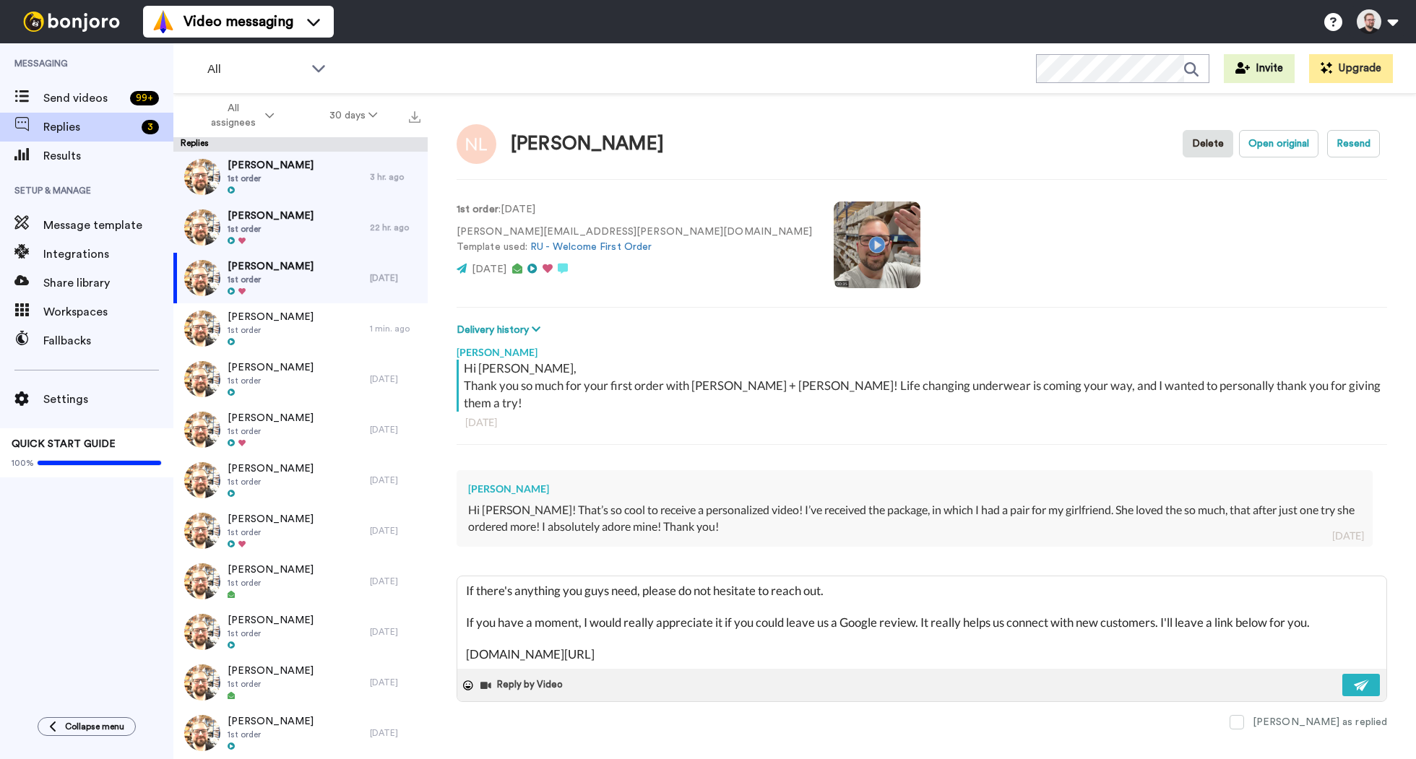
scroll to position [103, 0]
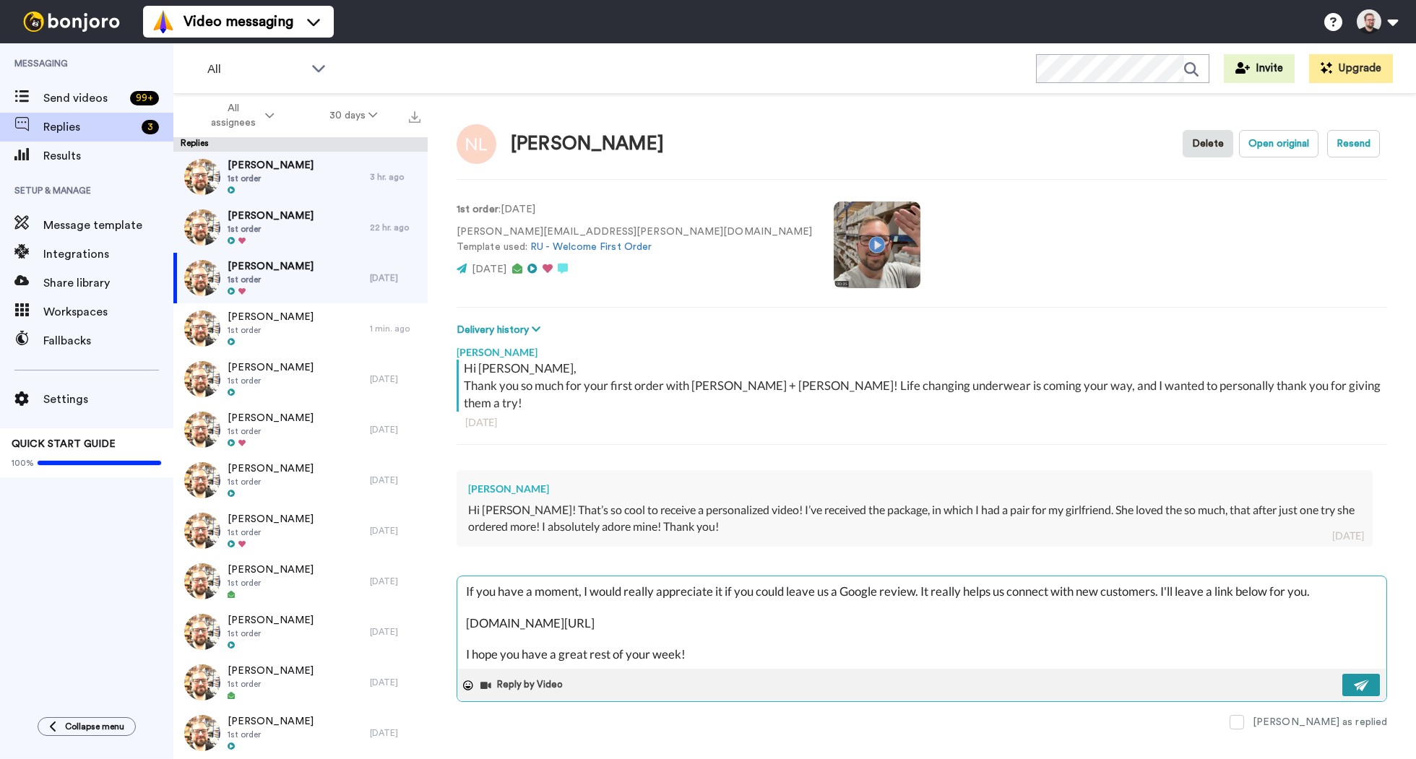
click at [1354, 680] on img at bounding box center [1362, 686] width 16 height 12
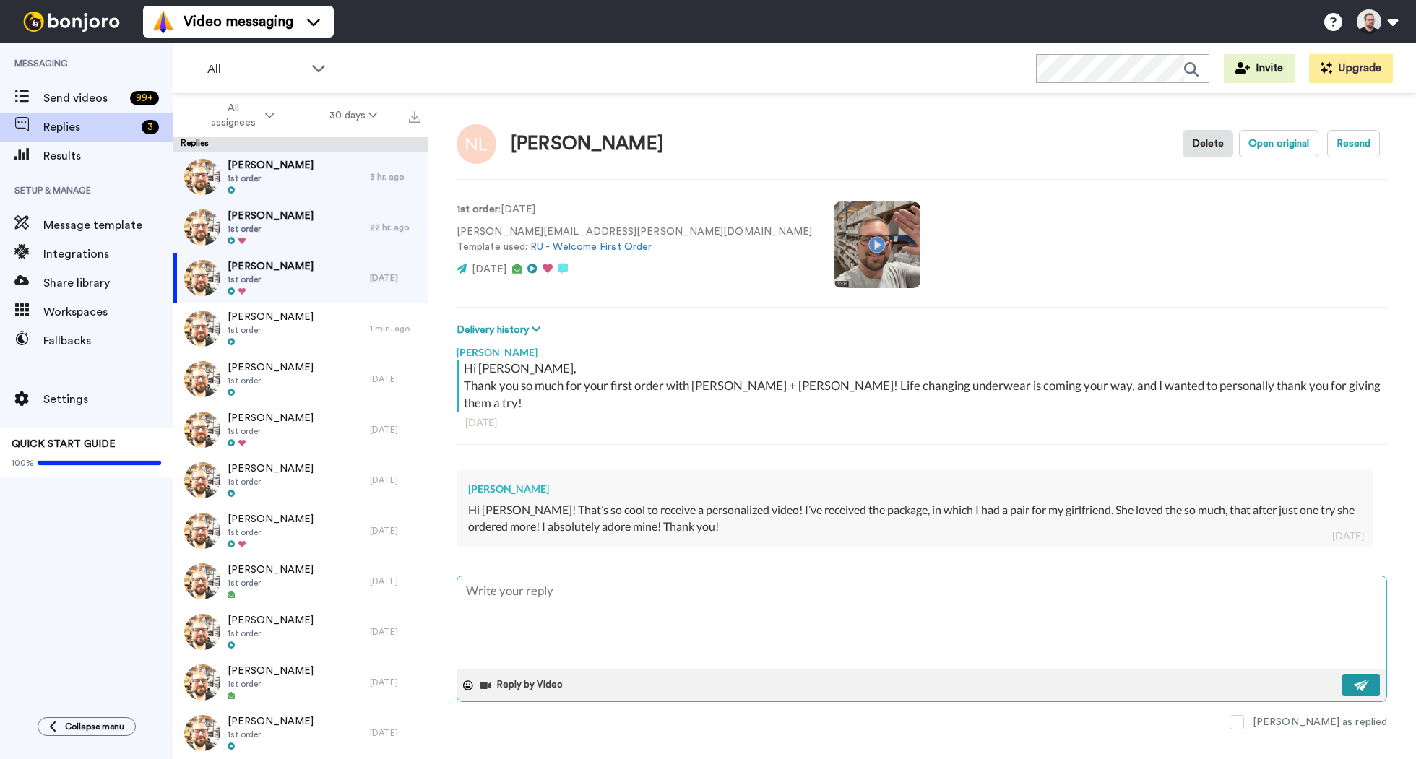
scroll to position [0, 0]
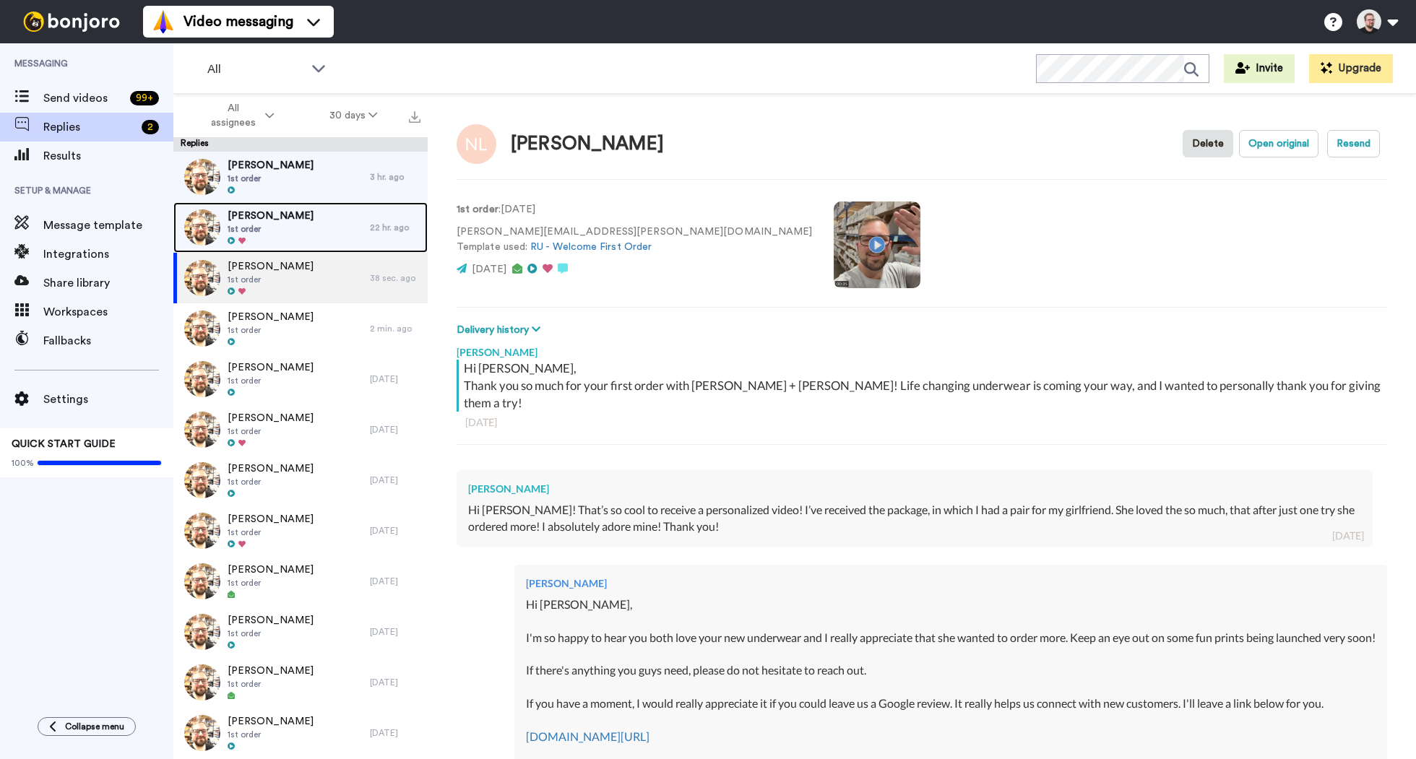
click at [285, 229] on div "[PERSON_NAME] 1st order" at bounding box center [271, 227] width 197 height 51
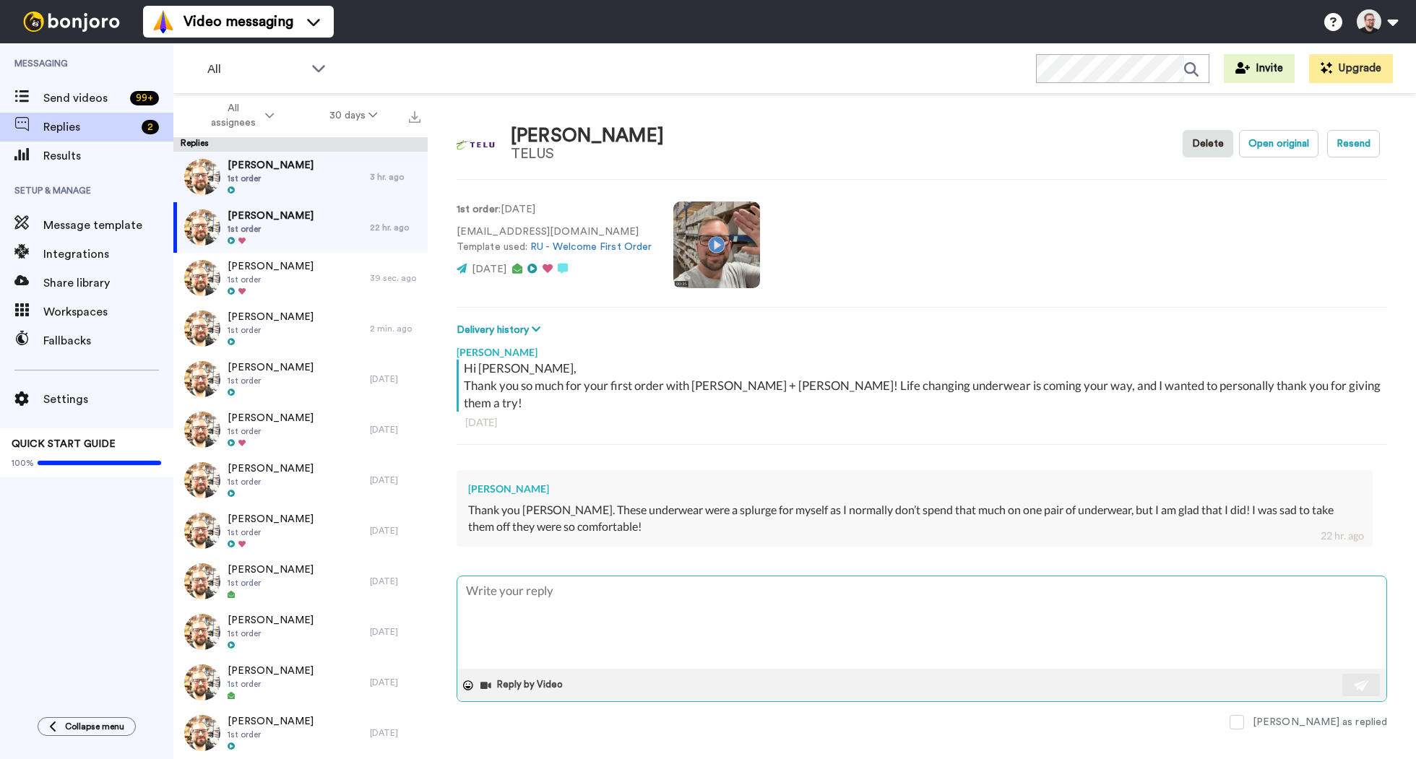
click at [668, 577] on textarea at bounding box center [921, 623] width 929 height 92
click at [918, 577] on textarea "Hey [PERSON_NAME], I'm so happy you decided to splurge and you're happy with yo…" at bounding box center [921, 623] width 929 height 92
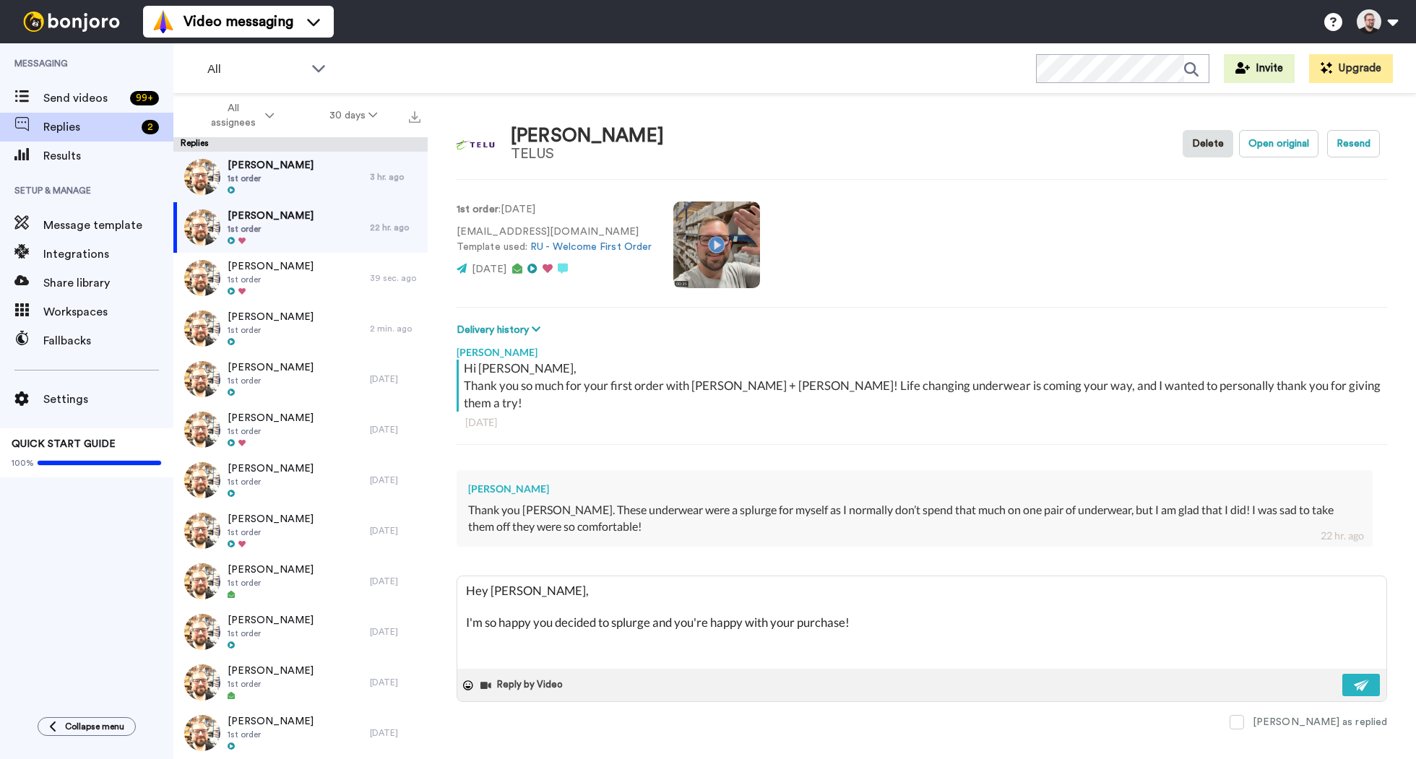
drag, startPoint x: 887, startPoint y: 607, endPoint x: 436, endPoint y: 572, distance: 452.3
click at [436, 572] on div "[PERSON_NAME] TELUS Delete Open original Resend 1st order : [DATE] [EMAIL_ADDRE…" at bounding box center [922, 452] width 988 height 716
